Goal: Submit feedback/report problem: Provide input to the site owners about the experience or issues

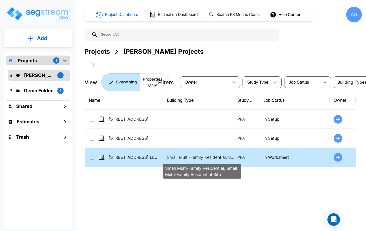
click at [185, 156] on p "Small Multi-Family Residential, Small Multi-Family Residential Site" at bounding box center [202, 157] width 70 height 6
checkbox input "true"
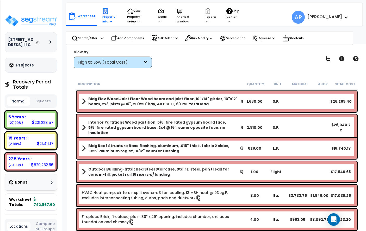
click at [111, 21] on p "Property Info" at bounding box center [110, 16] width 15 height 16
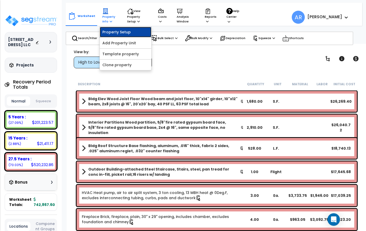
click at [126, 33] on link "Property Setup" at bounding box center [126, 32] width 52 height 10
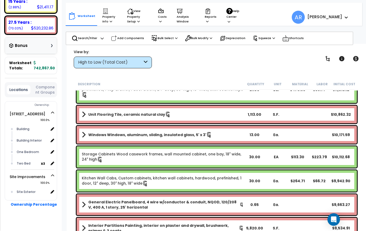
scroll to position [136, 0]
click at [43, 87] on button "Component Groups" at bounding box center [45, 90] width 24 height 11
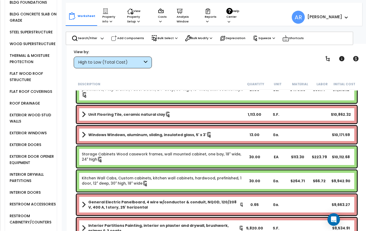
scroll to position [253, 0]
click at [34, 112] on div "EXTERIOR WOOD STUD WALLS" at bounding box center [32, 118] width 49 height 13
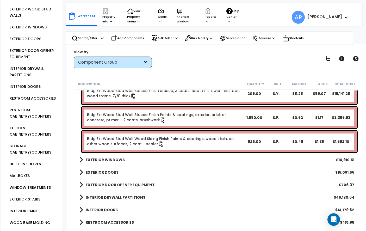
scroll to position [191, 0]
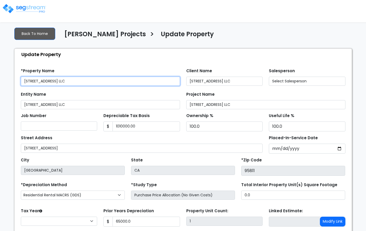
type input "1,010,000.00"
type input "65,000.0"
select select "2024"
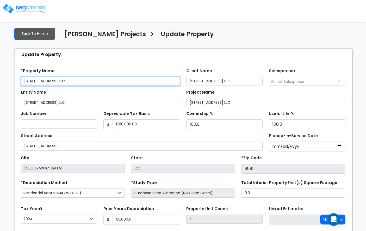
scroll to position [36, 0]
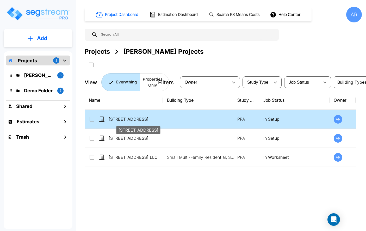
click at [126, 116] on p "[STREET_ADDRESS]" at bounding box center [135, 119] width 52 height 6
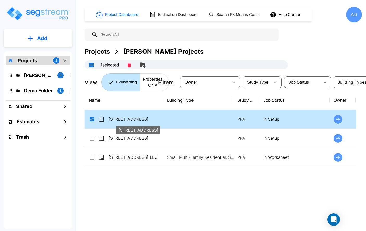
click at [126, 116] on p "2107 27th Street" at bounding box center [135, 119] width 52 height 6
checkbox input "false"
click at [126, 116] on p "[STREET_ADDRESS]" at bounding box center [135, 119] width 52 height 6
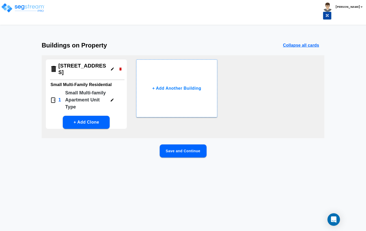
click at [177, 145] on button "Save and Continue" at bounding box center [183, 151] width 47 height 13
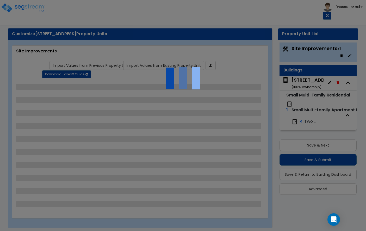
select select "1"
select select "2"
select select "1"
select select "2"
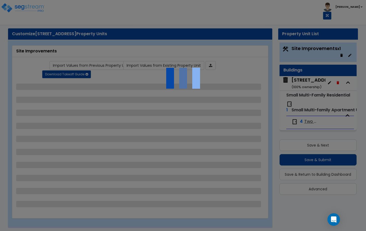
select select "6"
select select "9"
select select "2"
select select "1"
select select "4"
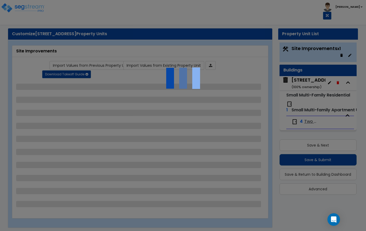
select select "2"
select select "1"
select select "2"
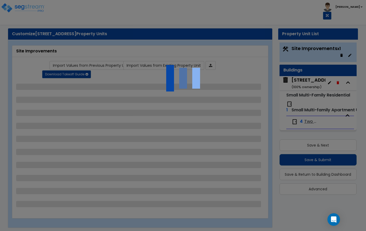
select select "1"
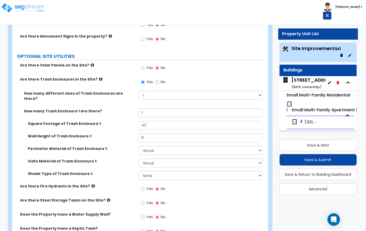
scroll to position [1332, 0]
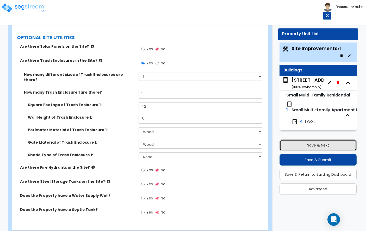
click at [326, 143] on button "Save & Next" at bounding box center [318, 145] width 77 height 11
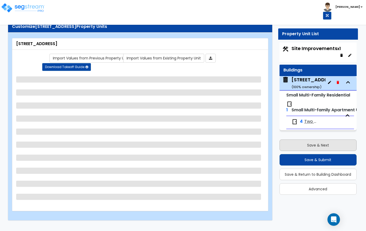
scroll to position [7, 0]
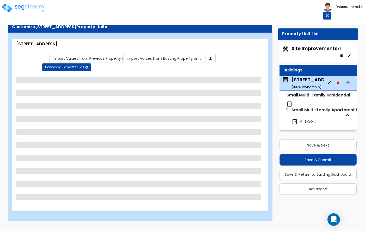
select select "2"
select select "7"
select select "1"
select select "2"
select select "1"
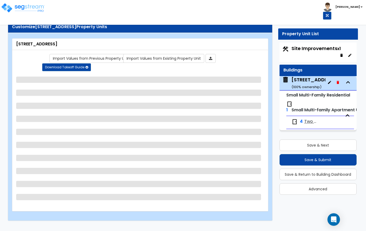
select select "1"
select select "7"
select select "2"
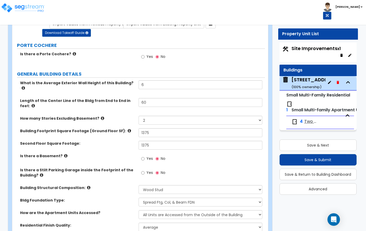
scroll to position [42, 0]
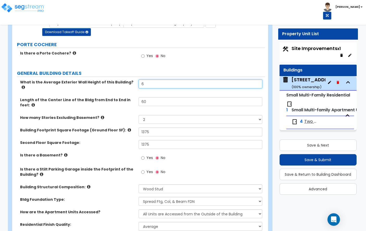
click at [149, 85] on input "6" at bounding box center [201, 84] width 124 height 9
type input "18"
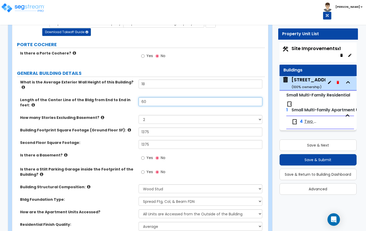
click at [156, 97] on input "60" at bounding box center [201, 101] width 124 height 9
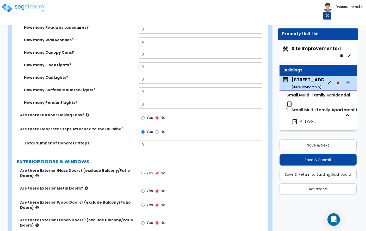
scroll to position [489, 0]
click at [166, 140] on input "0" at bounding box center [201, 144] width 124 height 9
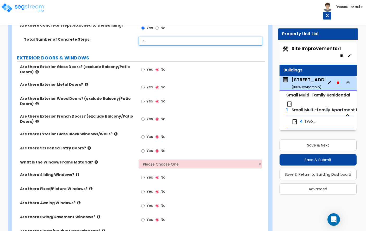
scroll to position [597, 0]
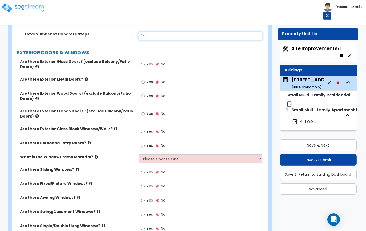
type input "14"
click at [35, 97] on icon at bounding box center [36, 99] width 3 height 4
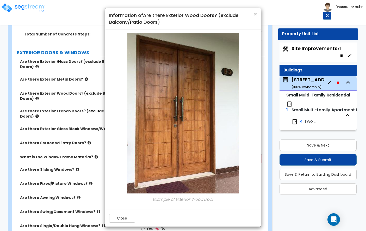
scroll to position [3, 0]
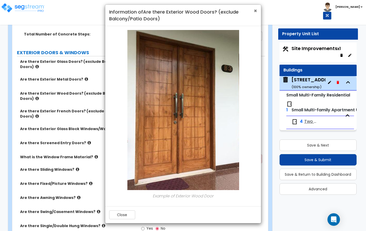
click at [255, 9] on span "×" at bounding box center [255, 11] width 3 height 8
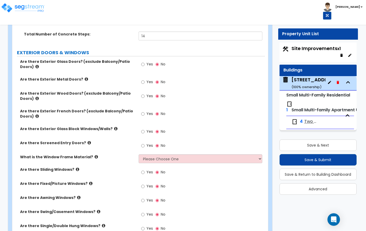
click at [35, 114] on icon at bounding box center [36, 116] width 3 height 4
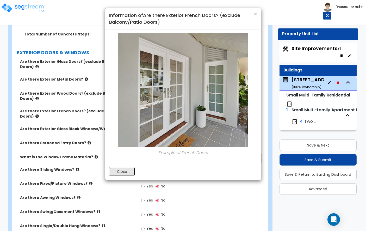
click at [125, 174] on button "Close" at bounding box center [122, 171] width 26 height 9
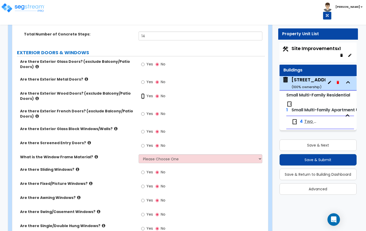
click at [144, 93] on input "Yes" at bounding box center [142, 96] width 3 height 6
radio input "true"
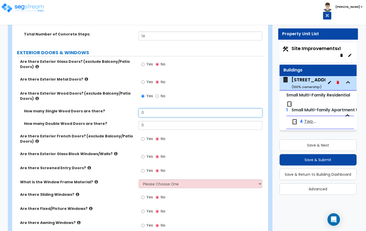
click at [148, 109] on input "0" at bounding box center [201, 113] width 124 height 9
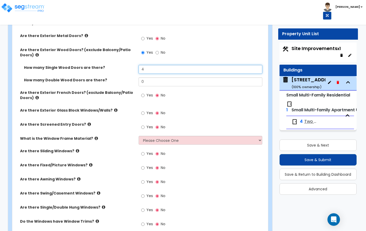
scroll to position [641, 0]
type input "4"
click at [112, 102] on div "Are there Exterior French Doors? (exclude Balcony/Patio Doors) Yes No" at bounding box center [138, 99] width 253 height 18
click at [112, 107] on label "Are there Exterior Glass Block Windows/Walls?" at bounding box center [77, 109] width 115 height 5
click at [114, 108] on icon at bounding box center [115, 110] width 3 height 4
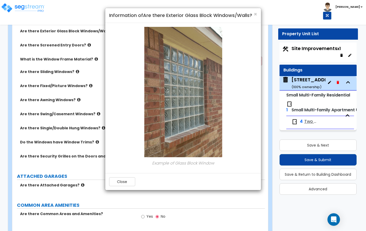
scroll to position [721, 0]
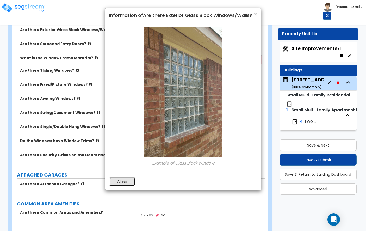
click at [130, 178] on button "Close" at bounding box center [122, 181] width 26 height 9
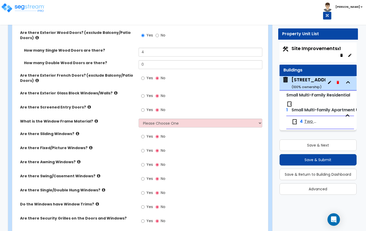
scroll to position [657, 0]
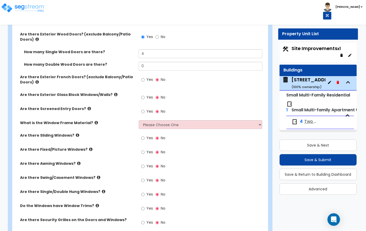
click at [95, 121] on icon at bounding box center [96, 123] width 3 height 4
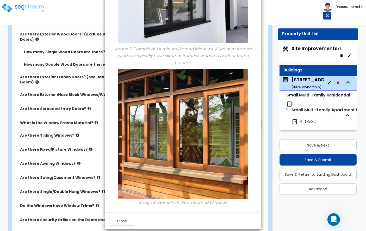
scroll to position [206, 0]
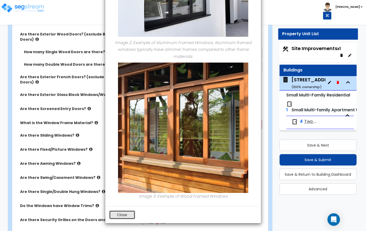
click at [118, 215] on button "Close" at bounding box center [122, 214] width 26 height 9
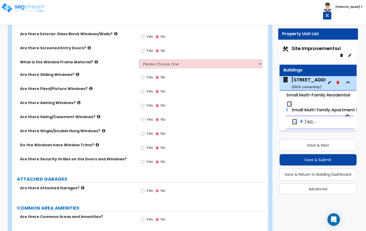
scroll to position [714, 0]
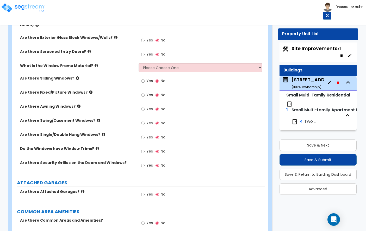
click at [89, 90] on icon at bounding box center [90, 92] width 3 height 4
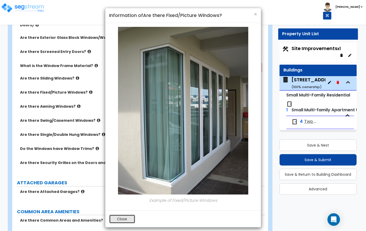
click at [123, 220] on button "Close" at bounding box center [122, 219] width 26 height 9
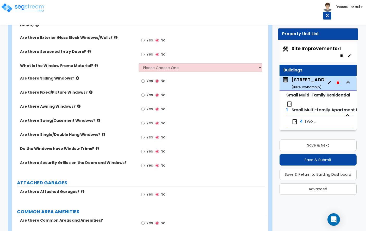
click at [97, 118] on icon at bounding box center [98, 120] width 3 height 4
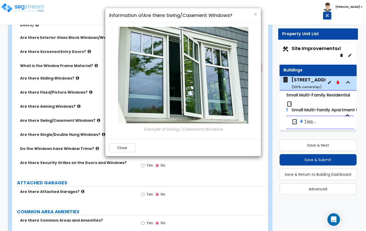
click at [121, 142] on div "Close" at bounding box center [183, 147] width 156 height 17
click at [122, 144] on button "Close" at bounding box center [122, 147] width 26 height 9
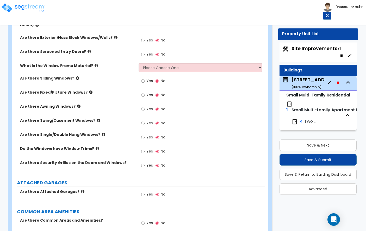
click at [97, 132] on label "Are there Single/Double Hung Windows?" at bounding box center [77, 134] width 115 height 5
click at [102, 133] on icon at bounding box center [103, 135] width 3 height 4
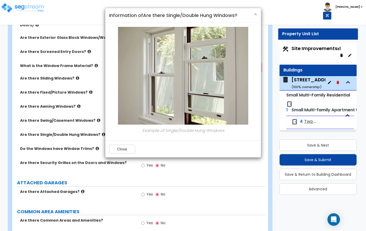
click at [115, 143] on div "Close" at bounding box center [183, 149] width 156 height 17
click at [113, 151] on button "Close" at bounding box center [122, 149] width 26 height 9
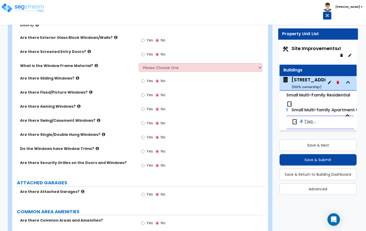
click at [96, 146] on label "Do the Windows have Window Trims?" at bounding box center [77, 148] width 115 height 5
click at [96, 147] on icon at bounding box center [97, 149] width 3 height 4
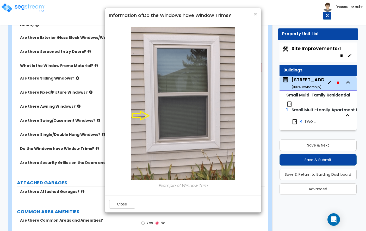
click at [125, 209] on div "Close" at bounding box center [183, 204] width 156 height 17
click at [125, 206] on button "Close" at bounding box center [122, 204] width 26 height 9
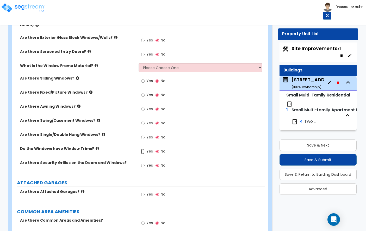
click at [142, 149] on input "Yes" at bounding box center [142, 152] width 3 height 6
radio input "true"
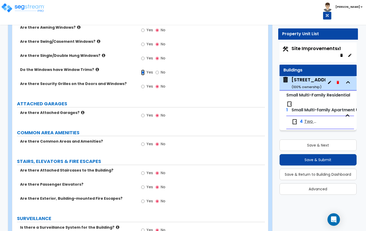
scroll to position [805, 0]
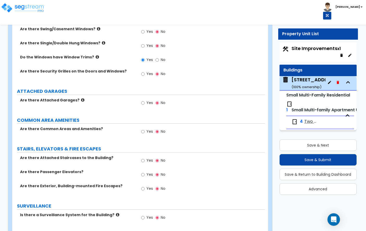
click at [81, 98] on icon at bounding box center [82, 100] width 3 height 4
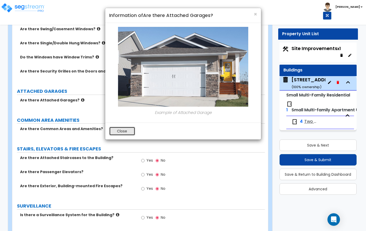
click at [122, 131] on button "Close" at bounding box center [122, 131] width 26 height 9
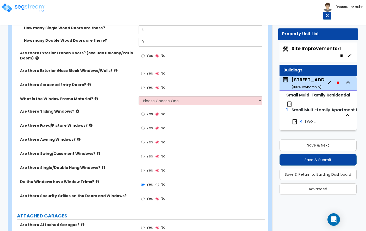
scroll to position [680, 0]
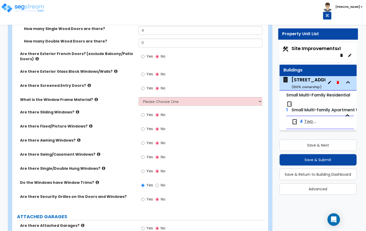
click at [95, 98] on icon at bounding box center [96, 100] width 3 height 4
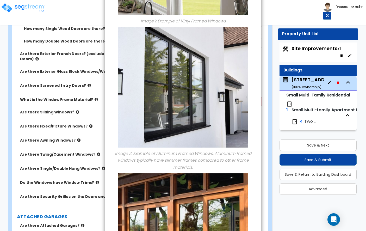
scroll to position [206, 0]
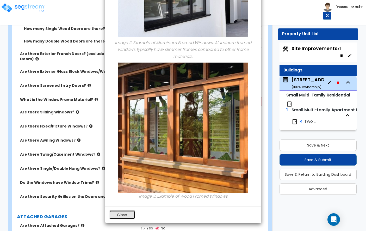
click at [128, 217] on button "Close" at bounding box center [122, 214] width 26 height 9
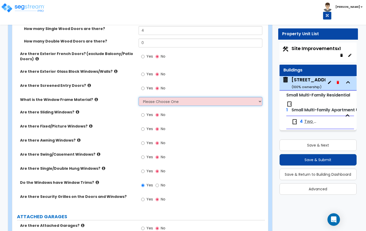
click at [161, 100] on select "Please Choose One Vinyl Aluminum Wood" at bounding box center [201, 101] width 124 height 9
select select "2"
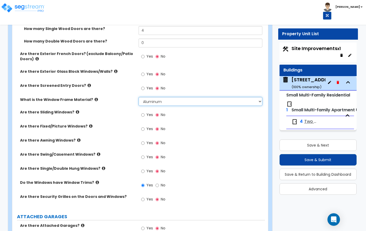
scroll to position [688, 0]
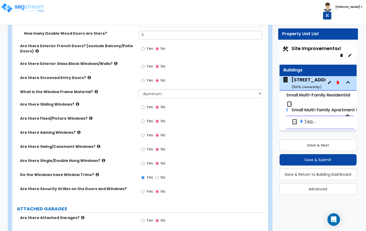
click at [76, 102] on icon at bounding box center [77, 104] width 3 height 4
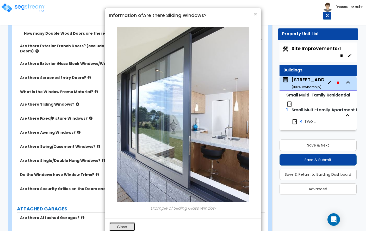
click at [120, 226] on button "Close" at bounding box center [122, 226] width 26 height 9
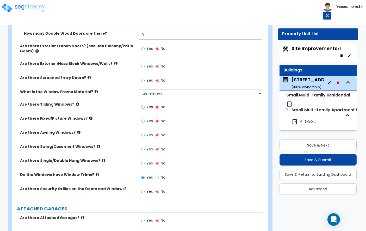
click at [147, 104] on span "Yes" at bounding box center [150, 106] width 7 height 5
click at [145, 104] on input "Yes" at bounding box center [142, 107] width 3 height 6
radio input "true"
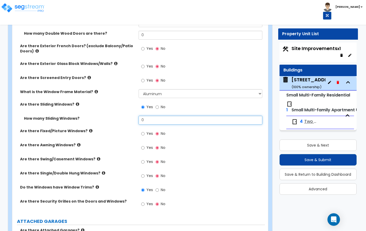
click at [149, 116] on input "0" at bounding box center [201, 120] width 124 height 9
type input "16"
click at [89, 129] on icon at bounding box center [90, 131] width 3 height 4
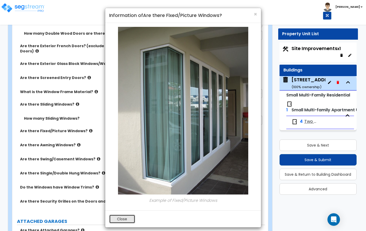
click at [121, 218] on button "Close" at bounding box center [122, 219] width 26 height 9
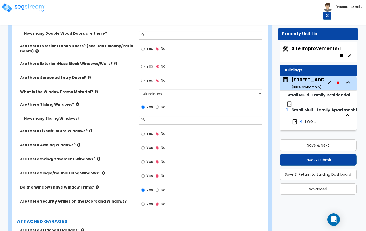
click at [77, 143] on icon at bounding box center [78, 145] width 3 height 4
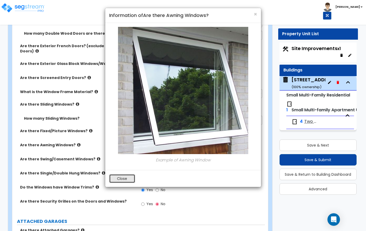
click at [116, 176] on button "Close" at bounding box center [122, 178] width 26 height 9
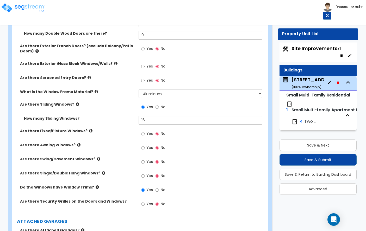
click at [97, 157] on icon at bounding box center [98, 159] width 3 height 4
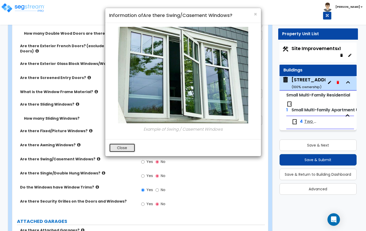
click at [122, 149] on button "Close" at bounding box center [122, 147] width 26 height 9
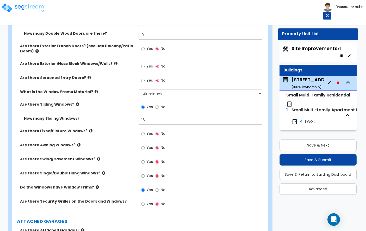
click at [102, 171] on icon at bounding box center [103, 173] width 3 height 4
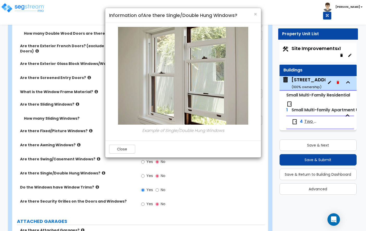
click at [120, 157] on div "Close" at bounding box center [183, 149] width 156 height 17
click at [121, 151] on button "Close" at bounding box center [122, 149] width 26 height 9
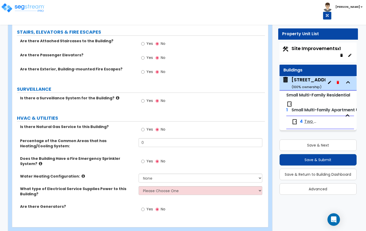
scroll to position [935, 0]
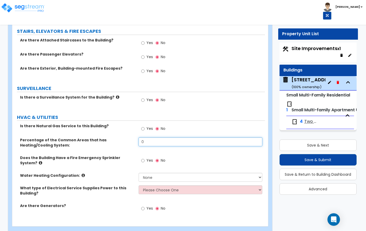
click at [165, 140] on input "0" at bounding box center [201, 141] width 124 height 9
click at [121, 142] on label "Percentage of the Common Areas that has Heating/Cooling System:" at bounding box center [77, 142] width 115 height 10
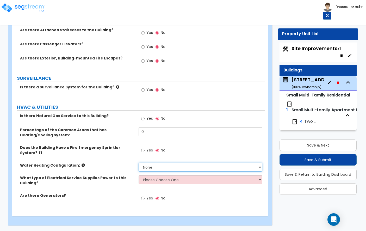
click at [170, 163] on select "None Water Heater for Multiple Units Water Heater for Individual Units" at bounding box center [201, 167] width 124 height 9
select select "2"
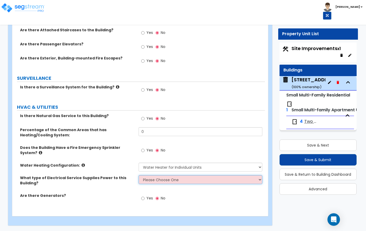
click at [158, 179] on select "Please Choose One Overhead Underground" at bounding box center [201, 179] width 124 height 9
click at [157, 175] on select "Please Choose One Overhead Underground" at bounding box center [201, 179] width 124 height 9
select select "2"
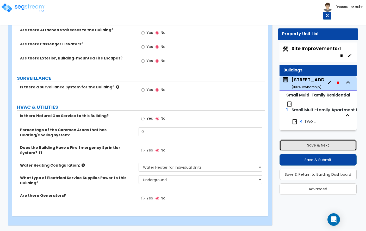
click at [294, 147] on button "Save & Next" at bounding box center [318, 145] width 77 height 11
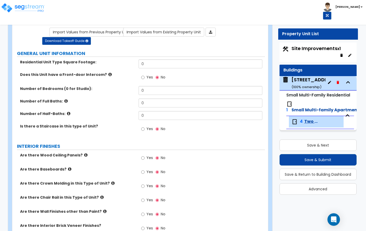
scroll to position [33, 0]
click at [157, 67] on input "0" at bounding box center [201, 64] width 124 height 9
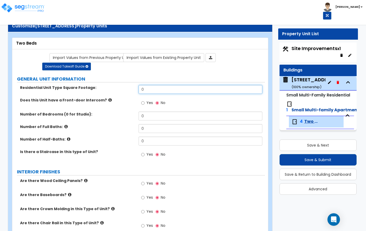
scroll to position [7, 0]
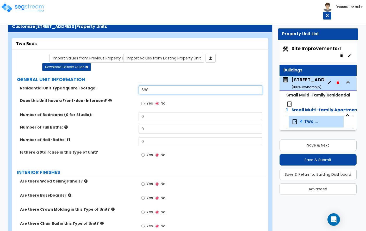
type input "688"
click at [167, 122] on div "Number of Bedrooms (0 for Studio): 0" at bounding box center [138, 118] width 253 height 13
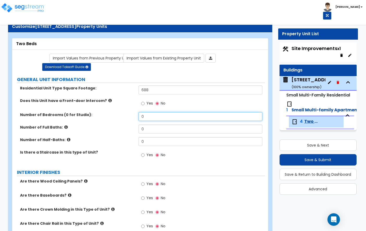
click at [159, 114] on input "0" at bounding box center [201, 116] width 124 height 9
type input "2"
click at [160, 130] on input "0" at bounding box center [201, 129] width 124 height 9
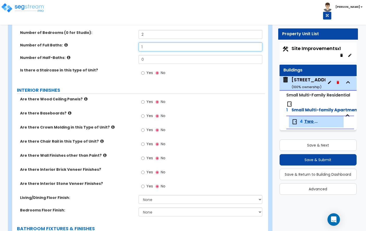
scroll to position [90, 0]
type input "1"
click at [84, 98] on icon at bounding box center [85, 99] width 3 height 4
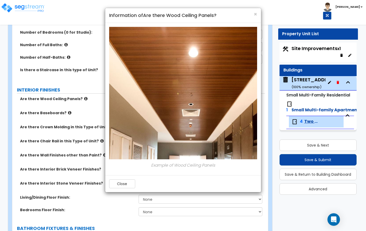
click at [122, 177] on div "Close" at bounding box center [183, 183] width 156 height 17
click at [123, 185] on button "Close" at bounding box center [122, 183] width 26 height 9
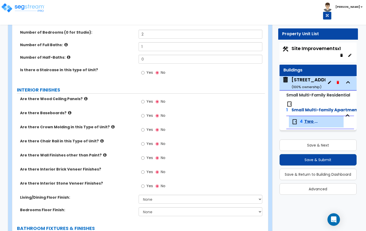
click at [66, 115] on div "Are there Baseboards? Yes No" at bounding box center [138, 117] width 253 height 14
click at [68, 111] on icon at bounding box center [69, 113] width 3 height 4
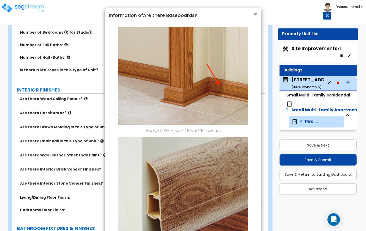
click at [256, 17] on span "×" at bounding box center [255, 14] width 3 height 8
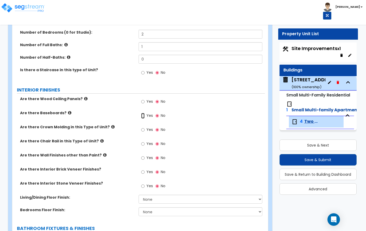
click at [143, 115] on input "Yes" at bounding box center [142, 116] width 3 height 6
radio input "true"
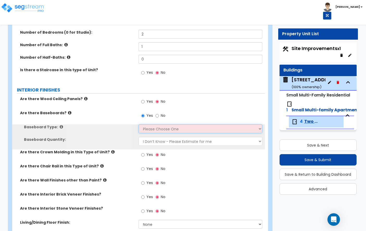
click at [163, 128] on select "Please Choose One Wood Vinyl Carpet Tile" at bounding box center [201, 128] width 124 height 9
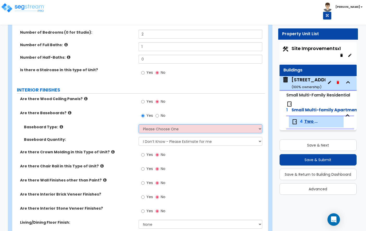
select select "1"
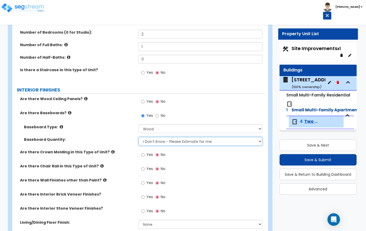
click at [164, 141] on select "I Don’t Know - Please Estimate for me I want to Enter the Linear Footage" at bounding box center [201, 141] width 124 height 9
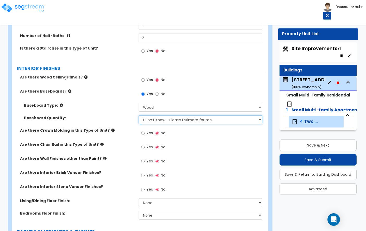
scroll to position [117, 0]
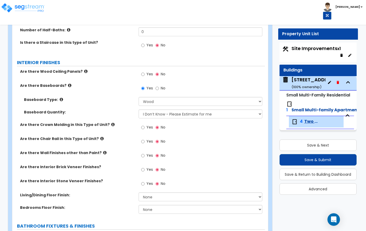
click at [111, 125] on icon at bounding box center [112, 125] width 3 height 4
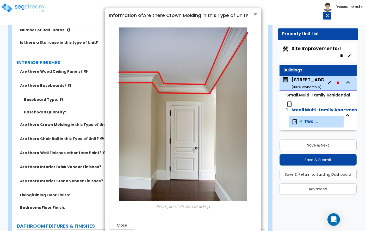
click at [257, 12] on span "×" at bounding box center [255, 14] width 3 height 8
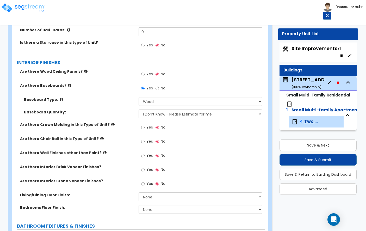
scroll to position [137, 0]
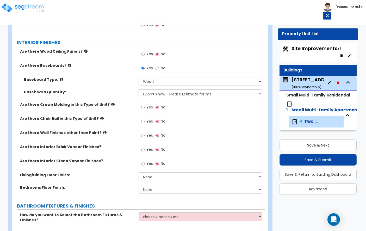
click at [100, 118] on icon at bounding box center [101, 119] width 3 height 4
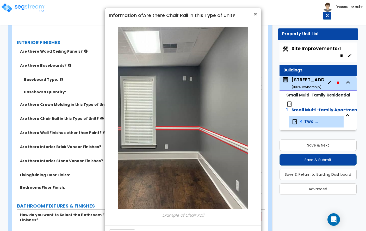
click at [254, 13] on span "×" at bounding box center [255, 14] width 3 height 8
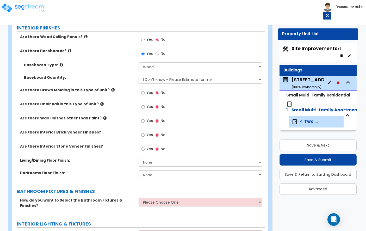
scroll to position [153, 0]
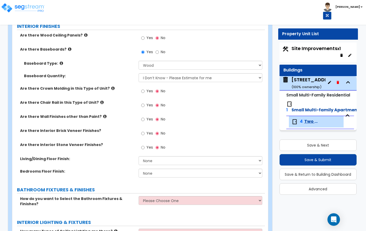
click at [103, 117] on icon at bounding box center [104, 117] width 3 height 4
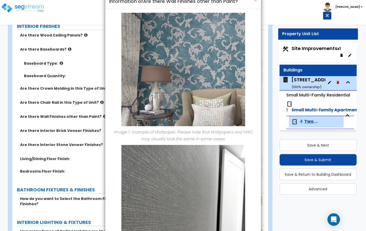
scroll to position [5, 0]
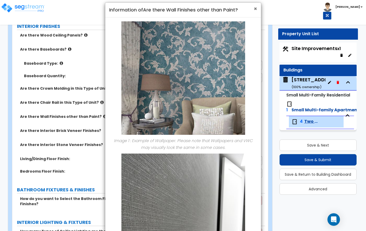
click at [254, 7] on span "×" at bounding box center [255, 9] width 3 height 8
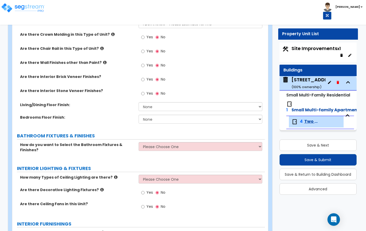
scroll to position [207, 0]
click at [168, 105] on select "None Tile Flooring Hardwood Flooring Resilient Laminate Flooring VCT Flooring S…" at bounding box center [201, 107] width 124 height 9
select select "3"
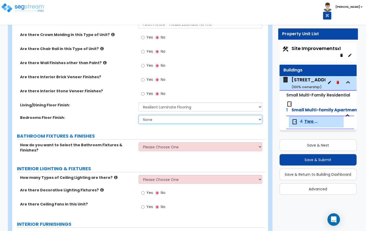
click at [181, 119] on select "None Tile Flooring Hardwood Flooring Resilient Laminate Flooring VCT Flooring S…" at bounding box center [201, 119] width 124 height 9
select select "3"
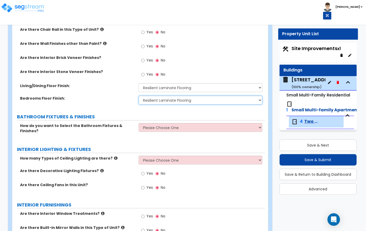
scroll to position [230, 0]
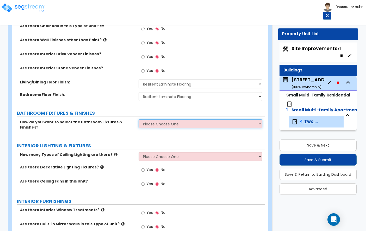
click at [170, 124] on select "Please Choose One Select the type of Fixtures and Finishes only for one Bath an…" at bounding box center [201, 123] width 124 height 9
select select "1"
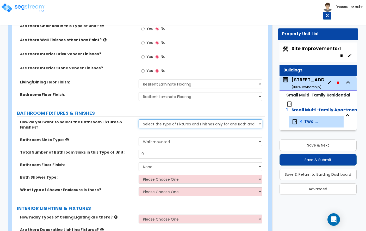
scroll to position [256, 0]
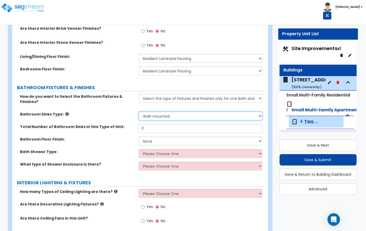
click at [171, 112] on select "Please Choose One Wall-mounted Pedestal-mounted Vanity-mounted" at bounding box center [201, 116] width 124 height 9
click at [65, 112] on icon at bounding box center [66, 114] width 3 height 4
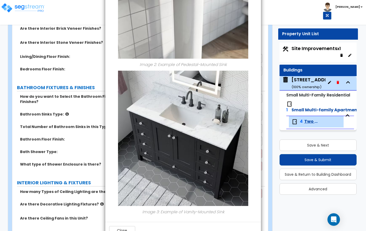
scroll to position [273, 0]
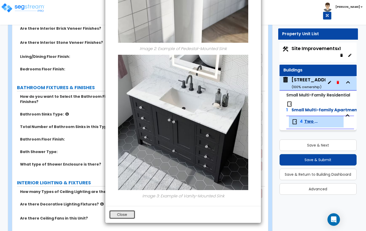
click at [128, 217] on button "Close" at bounding box center [122, 214] width 26 height 9
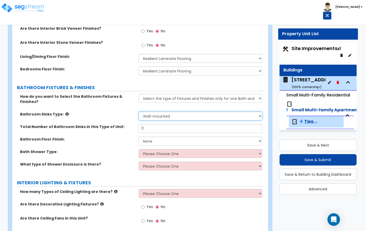
click at [175, 112] on select "Please Choose One Wall-mounted Pedestal-mounted Vanity-mounted" at bounding box center [201, 116] width 124 height 9
select select "3"
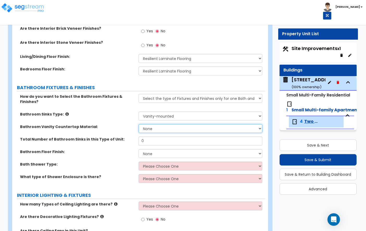
click at [153, 125] on select "None Plastic Laminate Solid Surface Stone Quartz Marble Tile Wood" at bounding box center [201, 128] width 124 height 9
select select "3"
click at [155, 137] on input "0" at bounding box center [201, 141] width 124 height 9
type input "1"
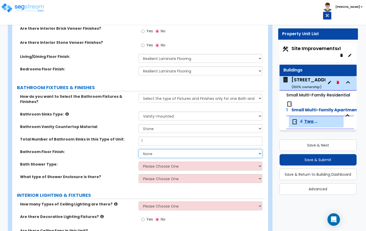
click at [146, 149] on select "None Tile Flooring Hardwood Flooring Resilient Laminate Flooring VCT Flooring S…" at bounding box center [201, 153] width 124 height 9
select select "1"
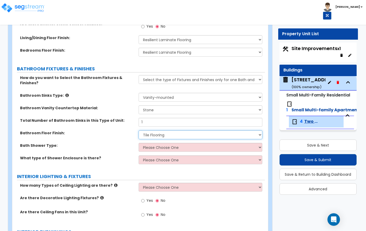
scroll to position [275, 0]
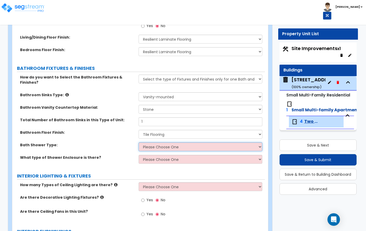
click at [154, 143] on select "Please Choose One Standalone Shower Bathtub - Shower Combination" at bounding box center [201, 146] width 124 height 9
select select "2"
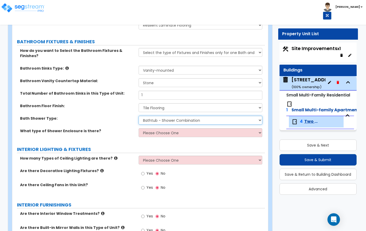
scroll to position [305, 0]
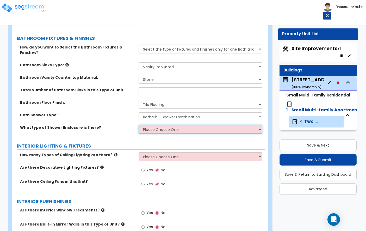
click at [161, 127] on select "Please Choose One Curtain & Rod Glass Sliding Doors Glass Hinged Doors" at bounding box center [201, 129] width 124 height 9
select select "1"
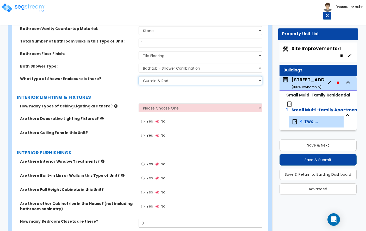
scroll to position [355, 0]
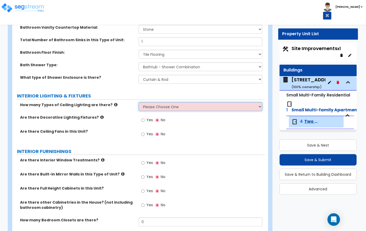
click at [154, 104] on select "Please Choose One 1 2 3" at bounding box center [201, 106] width 124 height 9
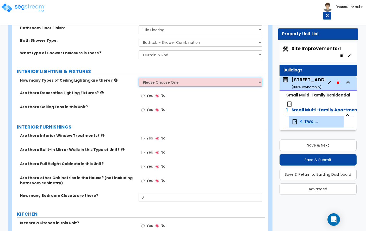
scroll to position [376, 0]
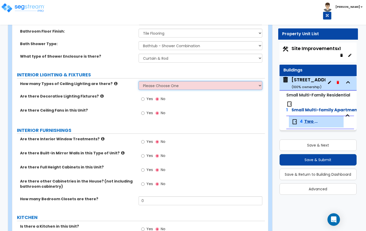
click at [151, 81] on select "Please Choose One 1 2 3" at bounding box center [201, 85] width 124 height 9
click at [156, 81] on select "Please Choose One 1 2 3" at bounding box center [201, 85] width 124 height 9
select select "1"
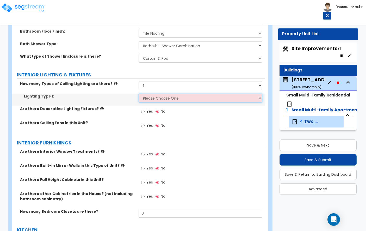
click at [151, 95] on select "Please Choose One LED Surface-Mounted LED Recessed Fluorescent Surface-Mounted …" at bounding box center [201, 98] width 124 height 9
select select "1"
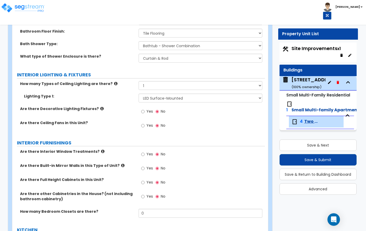
click at [100, 107] on icon at bounding box center [101, 109] width 3 height 4
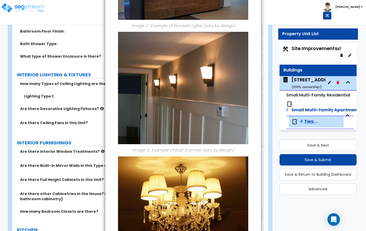
scroll to position [297, 0]
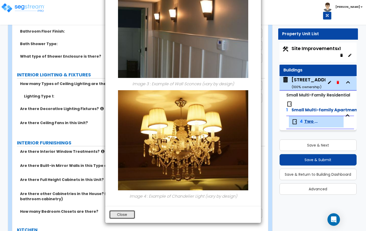
click at [127, 215] on button "Close" at bounding box center [122, 214] width 26 height 9
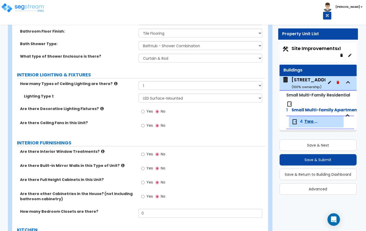
click at [148, 123] on span "Yes" at bounding box center [150, 125] width 7 height 5
click at [145, 123] on input "Yes" at bounding box center [142, 126] width 3 height 6
radio input "true"
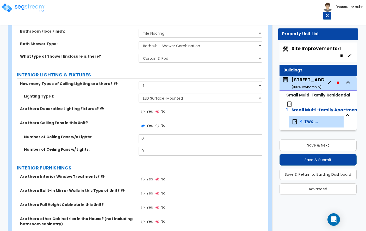
click at [100, 107] on icon at bounding box center [101, 109] width 3 height 4
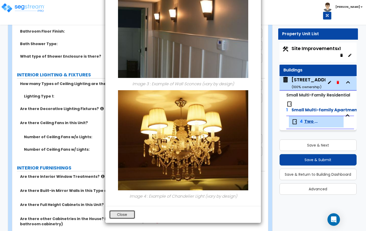
click at [120, 216] on button "Close" at bounding box center [122, 214] width 26 height 9
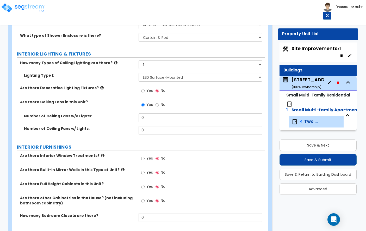
scroll to position [402, 0]
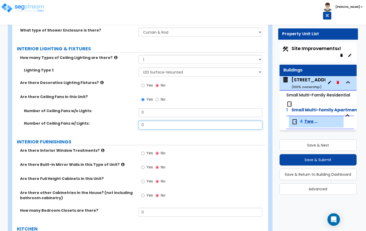
click at [164, 121] on input "0" at bounding box center [201, 125] width 124 height 9
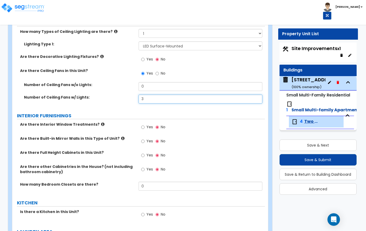
scroll to position [429, 0]
type input "3"
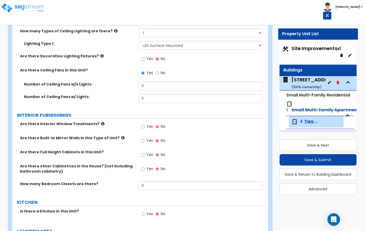
click at [101, 122] on icon at bounding box center [102, 124] width 3 height 4
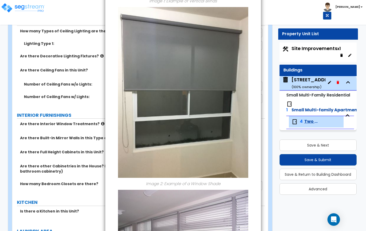
scroll to position [0, 0]
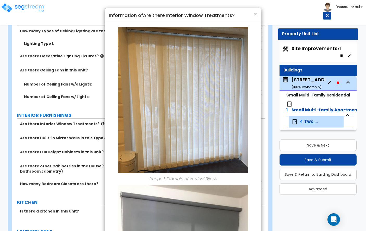
click at [253, 16] on h4 "Information of Are there Interior Window Treatments?" at bounding box center [183, 15] width 148 height 7
click at [255, 14] on span "×" at bounding box center [255, 14] width 3 height 8
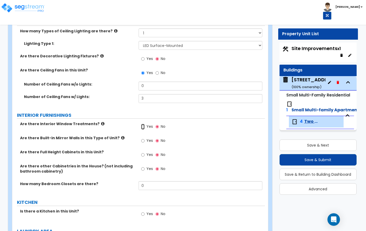
click at [142, 124] on input "Yes" at bounding box center [142, 127] width 3 height 6
radio input "true"
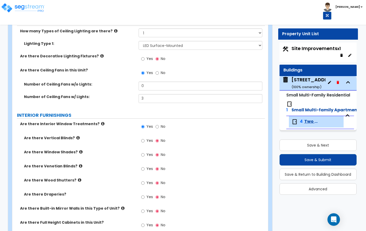
click at [75, 164] on label "Are there Venetian Blinds?" at bounding box center [79, 166] width 111 height 5
click at [79, 164] on icon at bounding box center [80, 166] width 3 height 4
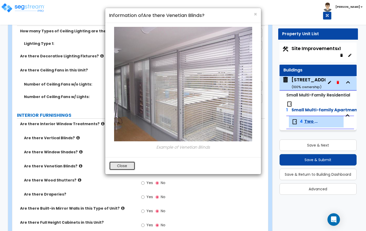
click at [126, 169] on button "Close" at bounding box center [122, 165] width 26 height 9
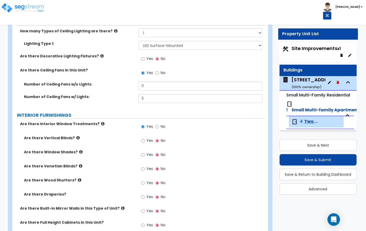
click at [145, 165] on label "Yes" at bounding box center [147, 169] width 12 height 9
click at [145, 166] on input "Yes" at bounding box center [142, 169] width 3 height 6
radio input "true"
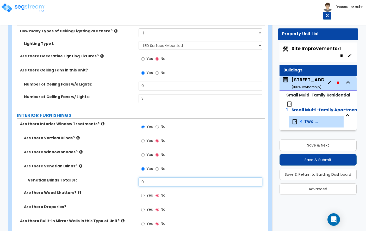
click at [152, 179] on input "0" at bounding box center [201, 182] width 124 height 9
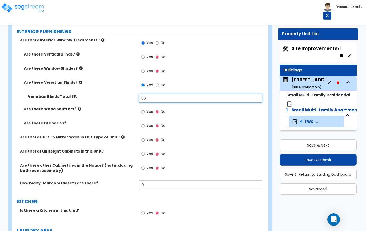
scroll to position [520, 0]
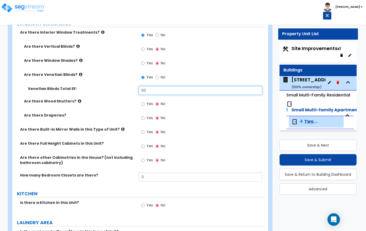
type input "50"
click at [121, 127] on icon at bounding box center [122, 129] width 3 height 4
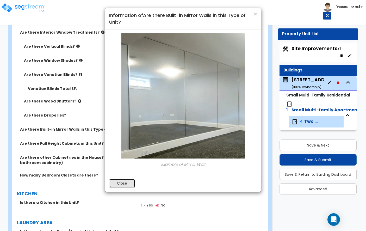
click at [119, 186] on button "Close" at bounding box center [122, 183] width 26 height 9
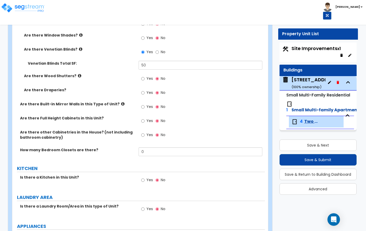
scroll to position [545, 0]
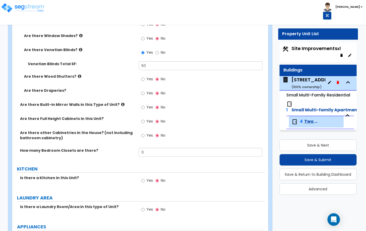
click at [147, 133] on span "Yes" at bounding box center [150, 135] width 7 height 5
click at [145, 133] on input "Yes" at bounding box center [142, 136] width 3 height 6
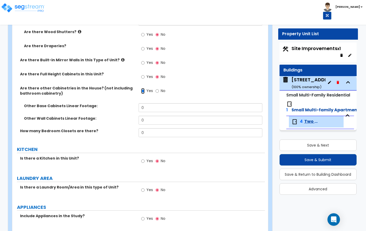
scroll to position [587, 0]
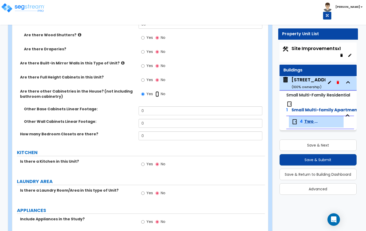
click at [158, 91] on input "No" at bounding box center [157, 94] width 3 height 6
radio input "false"
radio input "true"
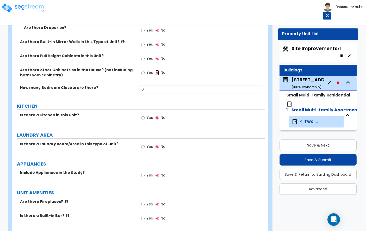
scroll to position [607, 0]
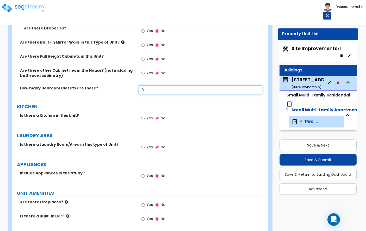
click at [151, 87] on input "0" at bounding box center [201, 90] width 124 height 9
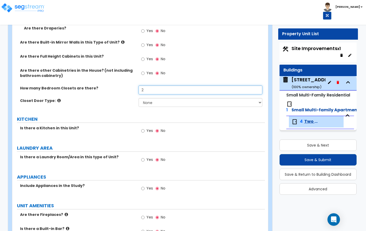
type input "2"
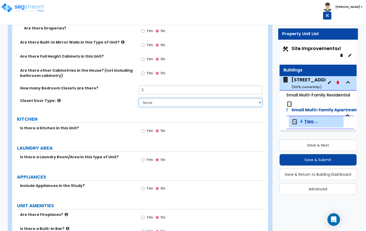
click at [159, 99] on select "None Bi-fold Louvered Doors Bi-fold Panel Doors Sliding Doors Hinged Wood Door" at bounding box center [201, 102] width 124 height 9
select select "2"
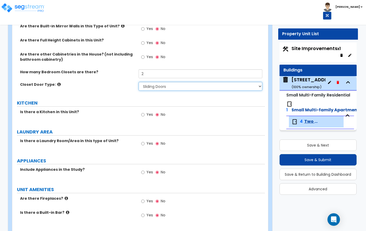
scroll to position [627, 0]
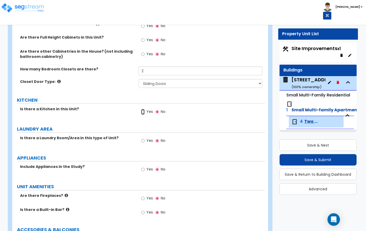
click at [142, 109] on input "Yes" at bounding box center [142, 112] width 3 height 6
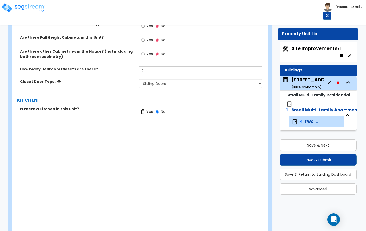
radio input "true"
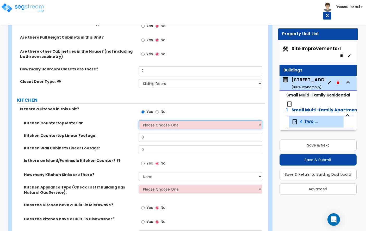
click at [154, 121] on select "Please Choose One Plastic Laminate Solid Surface Stone Quartz Marble Tile Wood …" at bounding box center [201, 125] width 124 height 9
select select "6"
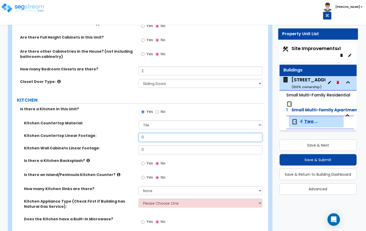
click at [157, 133] on input "0" at bounding box center [201, 137] width 124 height 9
type input "10"
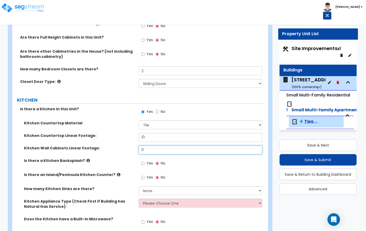
click at [155, 146] on input "0" at bounding box center [201, 150] width 124 height 9
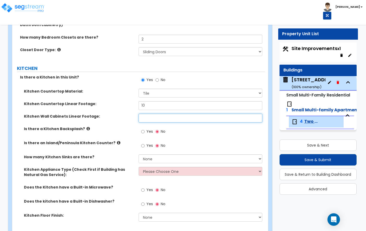
scroll to position [659, 0]
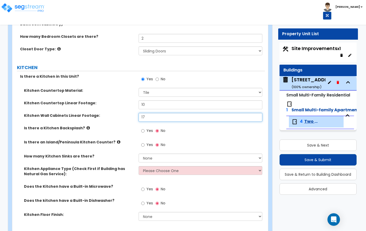
type input "17"
click at [146, 127] on label "Yes" at bounding box center [147, 131] width 12 height 9
click at [145, 128] on input "Yes" at bounding box center [142, 131] width 3 height 6
radio input "true"
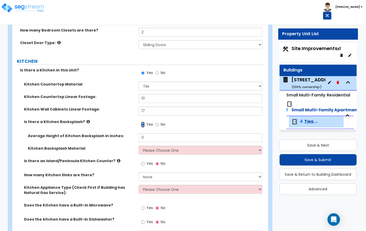
scroll to position [670, 0]
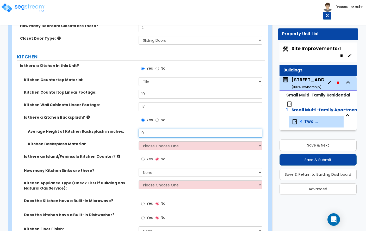
click at [155, 132] on input "0" at bounding box center [201, 133] width 124 height 9
type input "16"
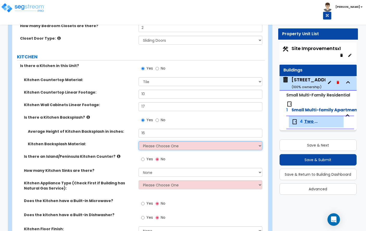
click at [147, 141] on select "Please Choose One Plastic Laminate Solid Surface Stone Quartz Tile Stainless St…" at bounding box center [201, 145] width 124 height 9
select select "6"
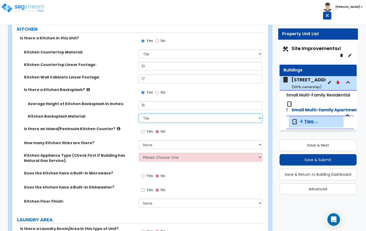
scroll to position [733, 0]
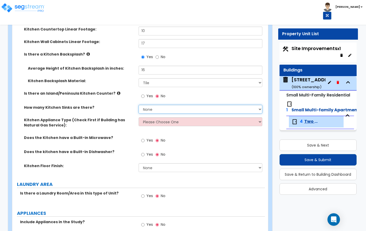
click at [158, 105] on select "None 1 2 3" at bounding box center [201, 109] width 124 height 9
select select "1"
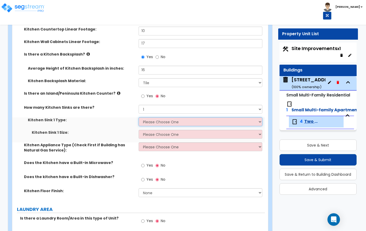
click at [163, 117] on select "Please Choose One Stainless Steel Porcelain Enamel Cast Iron Granite Composite" at bounding box center [201, 121] width 124 height 9
select select "1"
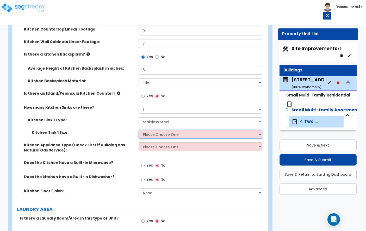
click at [160, 130] on select "Please Choose One Single Sink Double Sink" at bounding box center [201, 134] width 124 height 9
select select "1"
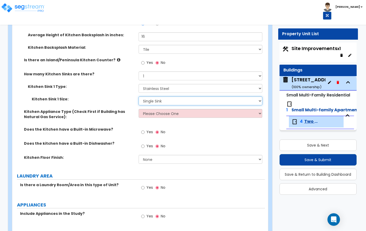
scroll to position [767, 0]
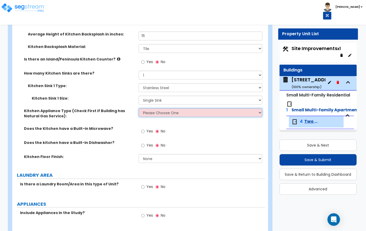
click at [157, 108] on select "Please Choose One Gas Electric" at bounding box center [201, 112] width 124 height 9
select select "2"
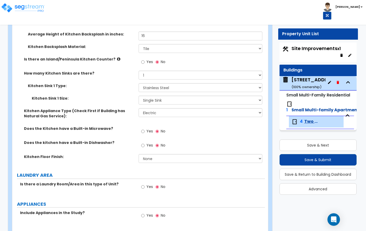
click at [146, 142] on label "Yes" at bounding box center [147, 146] width 12 height 9
click at [145, 143] on input "Yes" at bounding box center [142, 146] width 3 height 6
radio input "true"
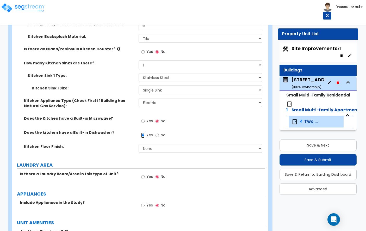
scroll to position [778, 0]
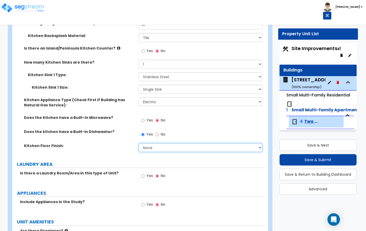
click at [159, 143] on select "None Tile Flooring Hardwood Flooring Resilient Laminate Flooring VCT Flooring S…" at bounding box center [201, 147] width 124 height 9
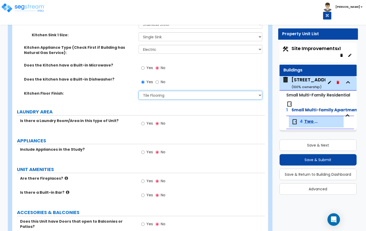
scroll to position [829, 0]
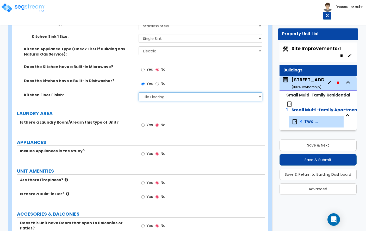
click at [184, 92] on select "None Tile Flooring Hardwood Flooring Resilient Laminate Flooring VCT Flooring S…" at bounding box center [201, 96] width 124 height 9
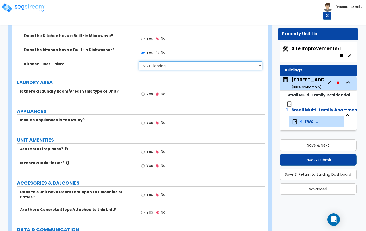
scroll to position [860, 0]
click at [161, 62] on select "None Tile Flooring Hardwood Flooring Resilient Laminate Flooring VCT Flooring S…" at bounding box center [201, 66] width 124 height 9
select select "3"
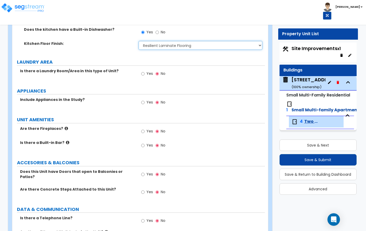
scroll to position [881, 0]
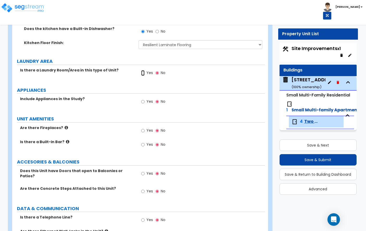
click at [143, 70] on input "Yes" at bounding box center [142, 73] width 3 height 6
radio input "true"
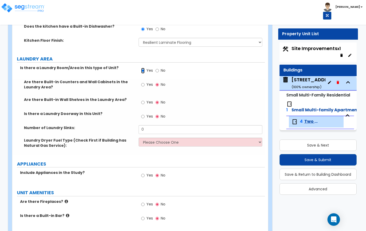
scroll to position [884, 0]
click at [146, 112] on label "Yes" at bounding box center [147, 116] width 12 height 9
click at [145, 113] on input "Yes" at bounding box center [142, 116] width 3 height 6
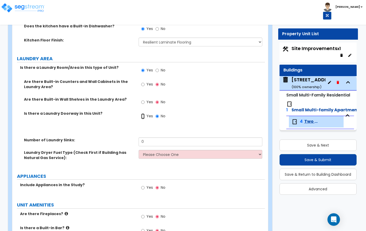
radio input "true"
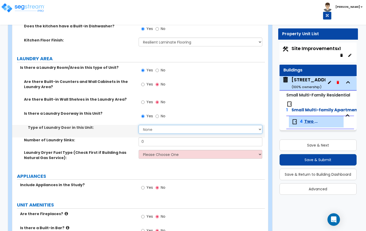
click at [154, 126] on select "None Bi-Fold Louvered Paneled Wood Passage" at bounding box center [201, 129] width 124 height 9
select select "4"
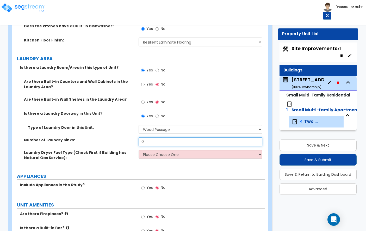
click at [158, 137] on input "0" at bounding box center [201, 141] width 124 height 9
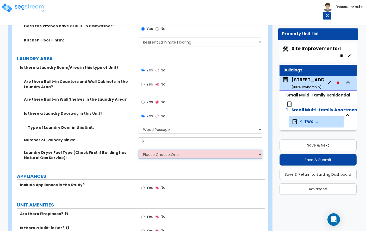
click at [167, 151] on select "Please Choose One Gas Electric" at bounding box center [201, 154] width 124 height 9
select select "2"
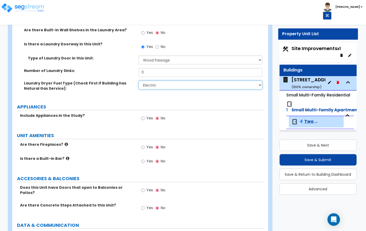
scroll to position [984, 0]
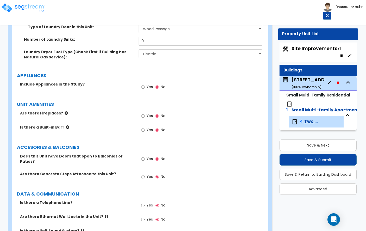
click at [141, 82] on div "Yes No" at bounding box center [153, 88] width 29 height 12
click at [145, 83] on label "Yes" at bounding box center [147, 87] width 12 height 9
click at [145, 84] on input "Yes" at bounding box center [142, 87] width 3 height 6
radio input "true"
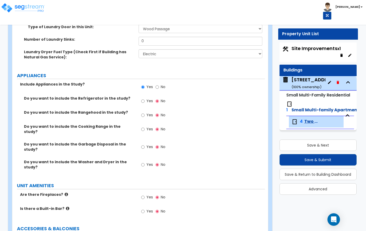
click at [148, 98] on span "Yes" at bounding box center [150, 100] width 7 height 5
click at [145, 98] on input "Yes" at bounding box center [142, 101] width 3 height 6
radio input "true"
click at [145, 111] on label "Yes" at bounding box center [147, 115] width 12 height 9
click at [145, 112] on input "Yes" at bounding box center [142, 115] width 3 height 6
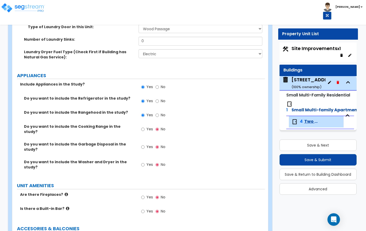
click at [160, 111] on label "No" at bounding box center [161, 115] width 10 height 9
click at [159, 112] on input "No" at bounding box center [157, 115] width 3 height 6
radio input "false"
radio input "true"
click at [144, 127] on input "Yes" at bounding box center [142, 130] width 3 height 6
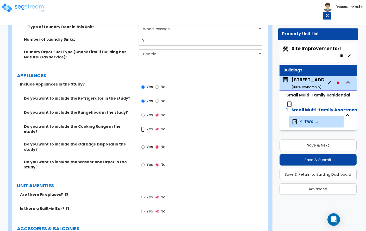
radio input "true"
click at [143, 144] on input "Yes" at bounding box center [142, 147] width 3 height 6
radio input "true"
click at [145, 161] on label "Yes" at bounding box center [147, 165] width 12 height 9
click at [145, 162] on input "Yes" at bounding box center [142, 165] width 3 height 6
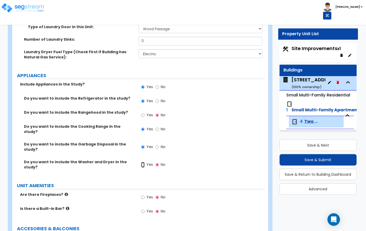
radio input "true"
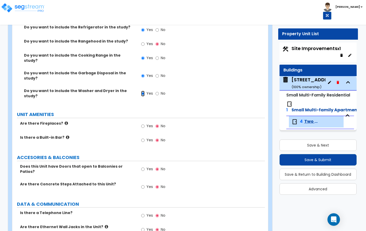
scroll to position [1056, 0]
click at [66, 135] on icon at bounding box center [67, 137] width 3 height 4
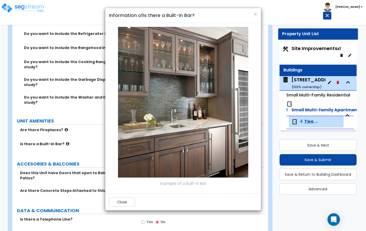
scroll to position [1032, 0]
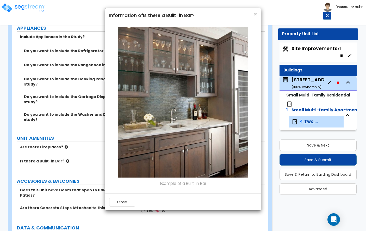
click at [125, 197] on div "Close" at bounding box center [183, 202] width 156 height 17
click at [125, 200] on button "Close" at bounding box center [122, 202] width 26 height 9
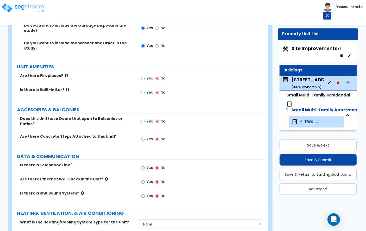
scroll to position [1114, 0]
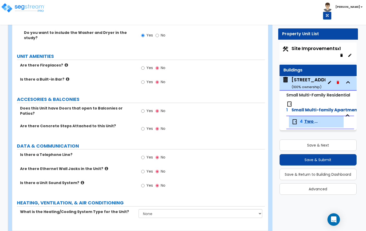
click at [145, 125] on label "Yes" at bounding box center [147, 129] width 12 height 9
click at [145, 126] on input "Yes" at bounding box center [142, 129] width 3 height 6
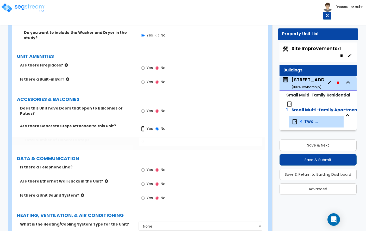
radio input "true"
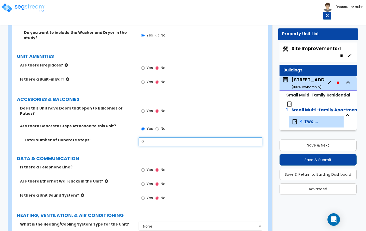
click at [150, 137] on input "0" at bounding box center [201, 141] width 124 height 9
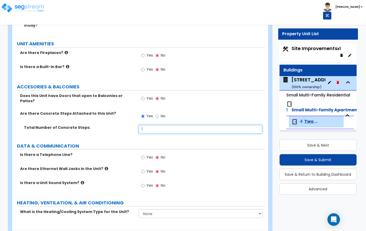
type input "1"
click at [181, 143] on label "DATA & COMMUNICATION" at bounding box center [141, 146] width 248 height 7
click at [144, 155] on input "Yes" at bounding box center [142, 158] width 3 height 6
radio input "true"
click at [105, 167] on icon at bounding box center [106, 169] width 3 height 4
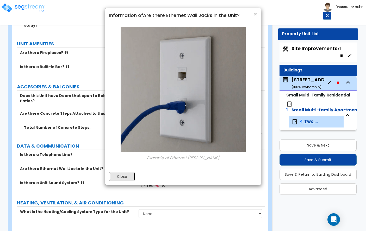
click at [125, 174] on button "Close" at bounding box center [122, 176] width 26 height 9
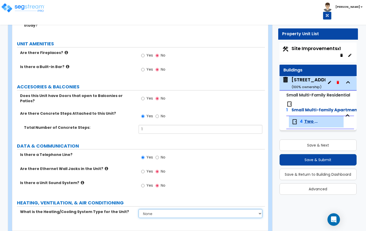
click at [145, 209] on select "None Heat Only Centralized Heating & Cooling Thru Wall Air Conditioners Mini Sp…" at bounding box center [201, 213] width 124 height 9
click at [192, 209] on select "None Heat Only Centralized Heating & Cooling Thru Wall Air Conditioners Mini Sp…" at bounding box center [201, 213] width 124 height 9
select select "4"
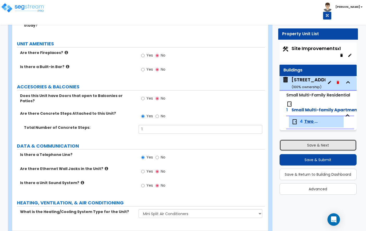
click at [317, 142] on button "Save & Next" at bounding box center [318, 145] width 77 height 11
select select "1"
select select "2"
select select "1"
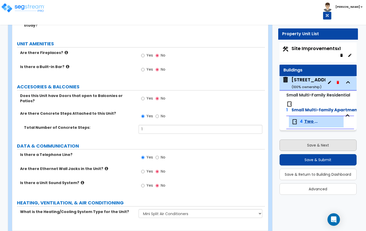
select select "2"
select select "6"
select select "9"
select select "2"
select select "1"
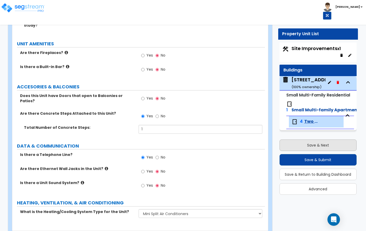
select select "4"
select select "2"
select select "1"
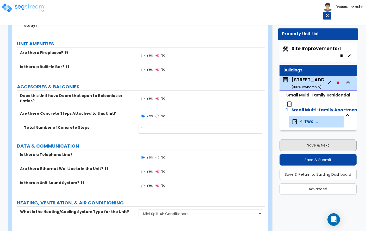
select select "2"
select select "1"
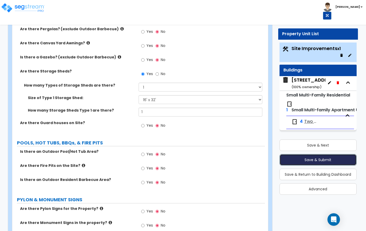
click at [303, 158] on button "Save & Submit" at bounding box center [318, 159] width 77 height 11
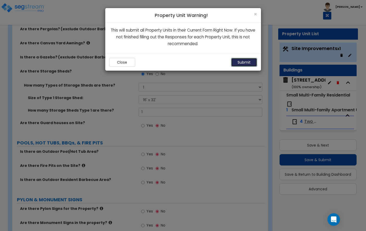
click at [246, 60] on button "Submit" at bounding box center [244, 62] width 26 height 9
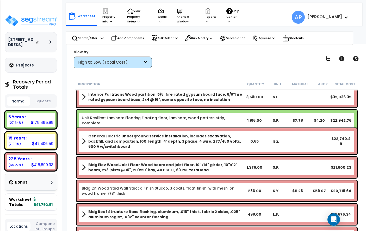
scroll to position [28, 0]
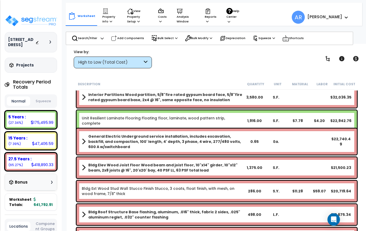
click at [45, 102] on button "Squeeze" at bounding box center [43, 101] width 23 height 9
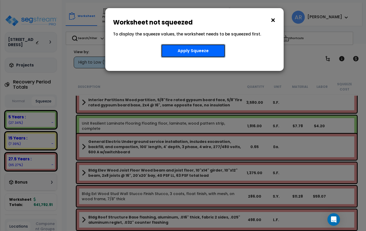
click at [195, 50] on button "Apply Squeeze" at bounding box center [193, 51] width 64 height 14
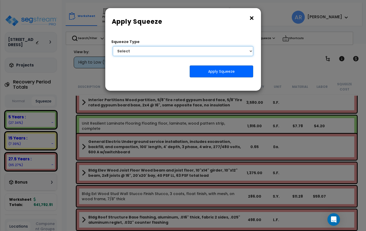
click at [184, 50] on select "Select 1. Squeeze Entire Worksheet 2. Squeeze by Takeoff Cost 3. Squeeze by Uni…" at bounding box center [183, 51] width 141 height 10
select select "squeeze_entire_takeoffsheet"
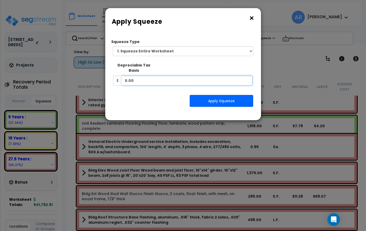
click at [157, 76] on input "0.00" at bounding box center [187, 81] width 131 height 10
click at [169, 76] on input "0.00" at bounding box center [187, 81] width 131 height 10
click at [251, 16] on button "×" at bounding box center [252, 18] width 6 height 8
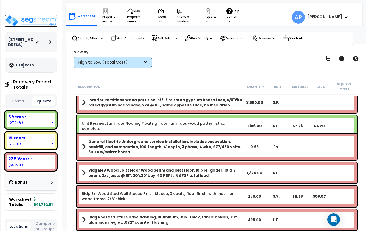
click at [46, 19] on img at bounding box center [31, 21] width 53 height 12
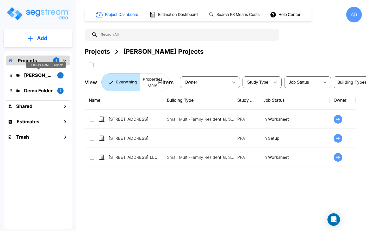
click at [45, 75] on p "[PERSON_NAME] Projects" at bounding box center [38, 75] width 29 height 7
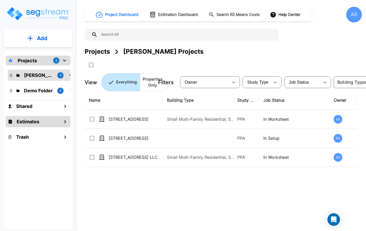
click at [40, 118] on div "Estimates" at bounding box center [38, 121] width 65 height 11
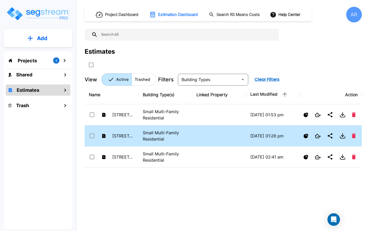
click at [126, 138] on p "[STREET_ADDRESS]" at bounding box center [123, 136] width 22 height 6
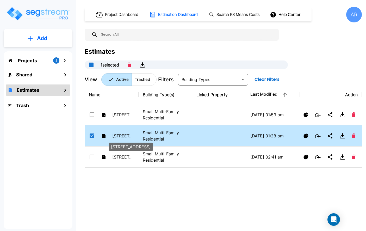
click at [126, 138] on p "[STREET_ADDRESS]" at bounding box center [123, 136] width 22 height 6
checkbox input "false"
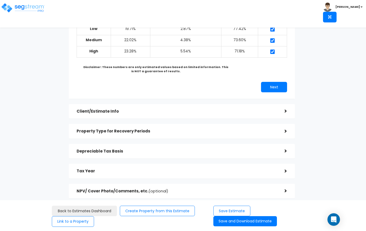
click at [148, 152] on h5 "Depreciable Tax Basis" at bounding box center [177, 151] width 200 height 4
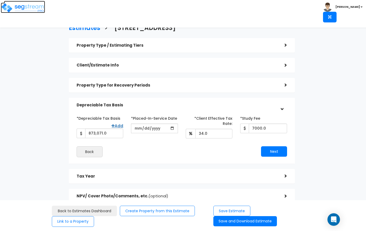
click at [38, 8] on img at bounding box center [23, 8] width 44 height 10
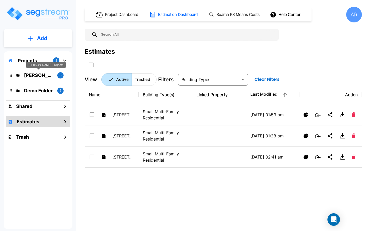
click at [39, 75] on p "ROMO Projects" at bounding box center [38, 75] width 29 height 7
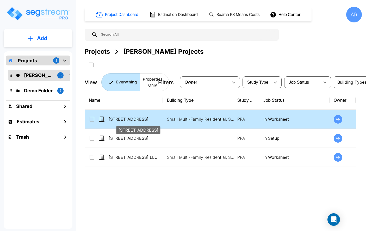
click at [135, 118] on p "[STREET_ADDRESS]" at bounding box center [135, 119] width 52 height 6
checkbox input "true"
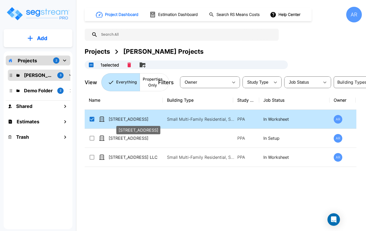
click at [135, 118] on p "[STREET_ADDRESS]" at bounding box center [135, 119] width 52 height 6
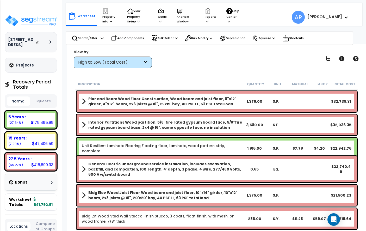
click at [45, 102] on button "Squeeze" at bounding box center [43, 101] width 23 height 9
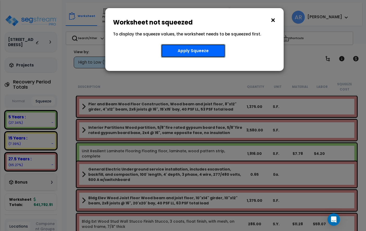
click at [183, 48] on button "Apply Squeeze" at bounding box center [193, 51] width 64 height 14
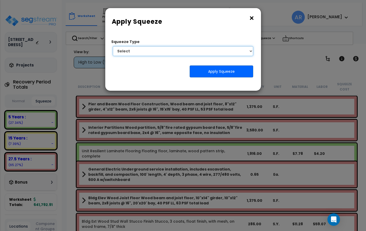
click at [148, 52] on select "Select 1. Squeeze Entire Worksheet 2. Squeeze by [PERSON_NAME] Cost 3. Squeeze …" at bounding box center [183, 51] width 141 height 10
select select "squeeze_entire_takeoffsheet"
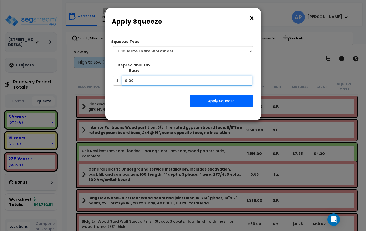
click at [143, 76] on input "0.00" at bounding box center [187, 81] width 131 height 10
type input "0.0"
type input "873,071"
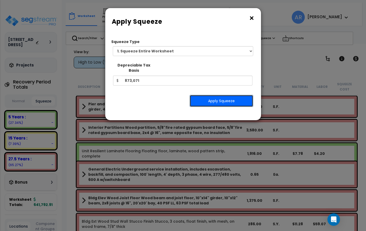
click at [204, 97] on button "Apply Squeeze" at bounding box center [222, 101] width 64 height 12
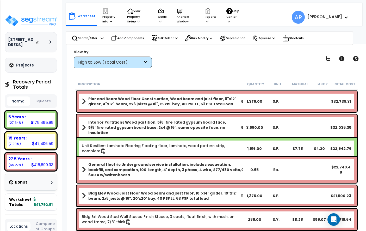
click at [49, 101] on button "Squeeze" at bounding box center [43, 101] width 23 height 9
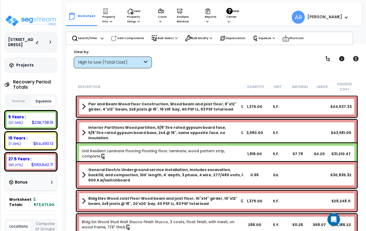
click at [25, 101] on button "Normal" at bounding box center [18, 101] width 23 height 9
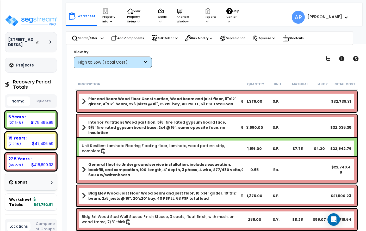
click at [46, 104] on button "Squeeze" at bounding box center [43, 101] width 23 height 9
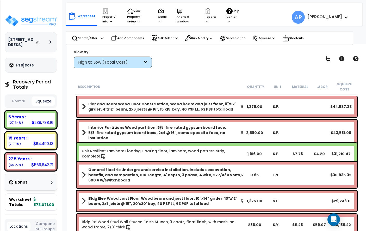
click at [19, 103] on button "Normal" at bounding box center [18, 101] width 23 height 9
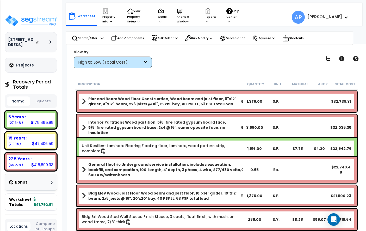
click at [44, 101] on button "Squeeze" at bounding box center [43, 101] width 23 height 9
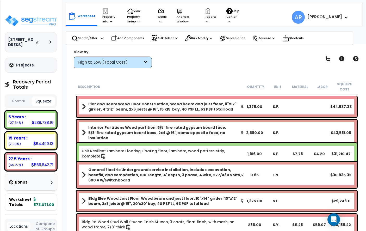
click at [19, 100] on button "Normal" at bounding box center [18, 101] width 23 height 9
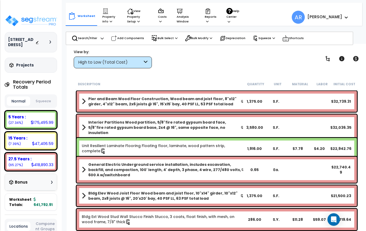
click at [43, 100] on button "Squeeze" at bounding box center [43, 101] width 23 height 9
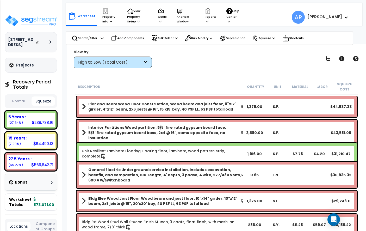
click at [22, 100] on button "Normal" at bounding box center [18, 101] width 23 height 9
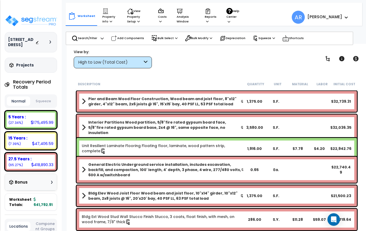
click at [40, 101] on button "Squeeze" at bounding box center [43, 101] width 23 height 9
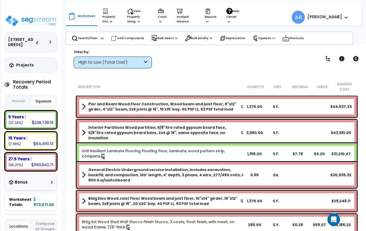
click at [19, 100] on button "Normal" at bounding box center [18, 101] width 23 height 9
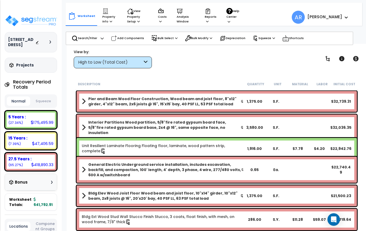
click at [38, 101] on button "Squeeze" at bounding box center [43, 101] width 23 height 9
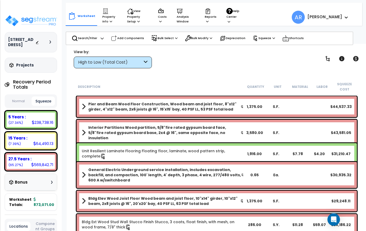
click at [16, 100] on button "Normal" at bounding box center [18, 101] width 23 height 9
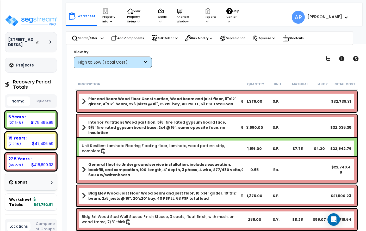
click at [46, 100] on button "Squeeze" at bounding box center [43, 101] width 23 height 9
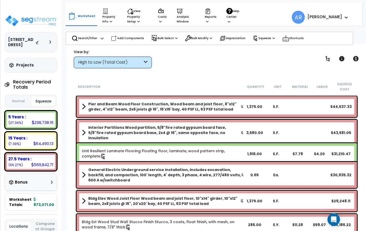
click at [23, 104] on button "Normal" at bounding box center [18, 101] width 23 height 9
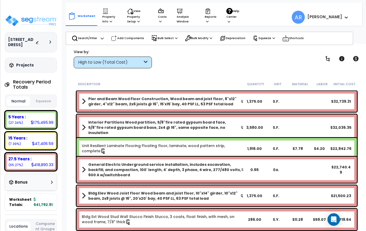
click at [47, 103] on button "Squeeze" at bounding box center [43, 101] width 23 height 9
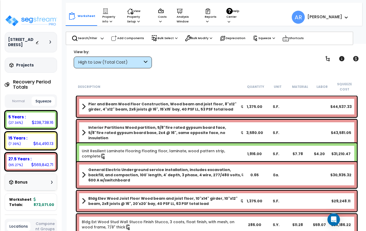
click at [21, 99] on button "Normal" at bounding box center [18, 101] width 23 height 9
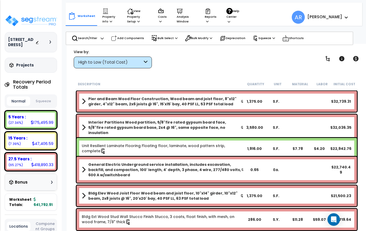
click at [46, 99] on button "Squeeze" at bounding box center [43, 101] width 23 height 9
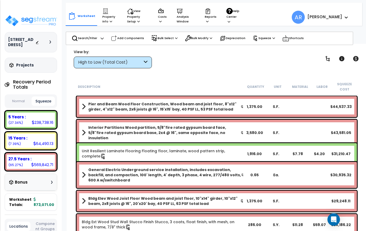
click at [29, 97] on button "Normal" at bounding box center [18, 101] width 23 height 9
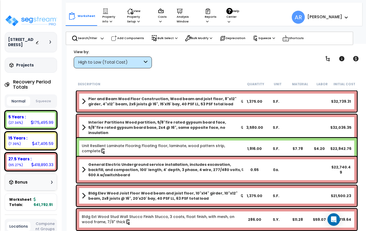
click at [40, 99] on button "Squeeze" at bounding box center [43, 101] width 23 height 9
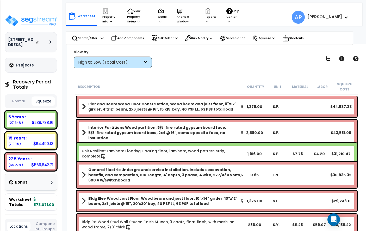
click at [22, 99] on button "Normal" at bounding box center [18, 101] width 23 height 9
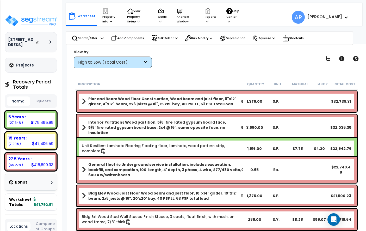
click at [43, 99] on button "Squeeze" at bounding box center [43, 101] width 23 height 9
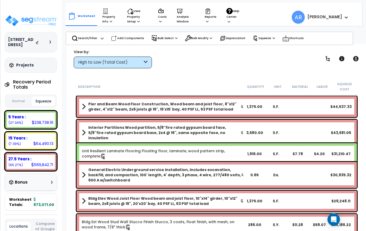
click at [16, 99] on button "Normal" at bounding box center [18, 101] width 23 height 9
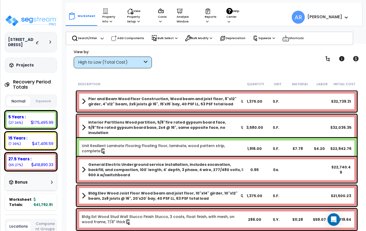
click at [39, 102] on button "Squeeze" at bounding box center [43, 101] width 23 height 9
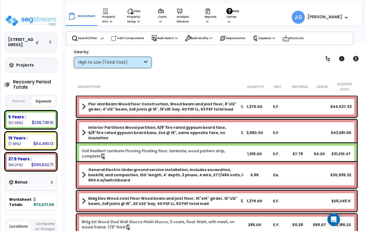
click at [21, 101] on button "Normal" at bounding box center [18, 101] width 23 height 9
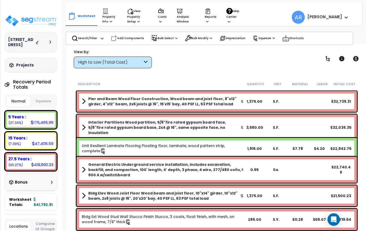
click at [31, 101] on div "Normal Squeeze" at bounding box center [31, 101] width 52 height 14
click at [35, 102] on button "Squeeze" at bounding box center [43, 101] width 23 height 9
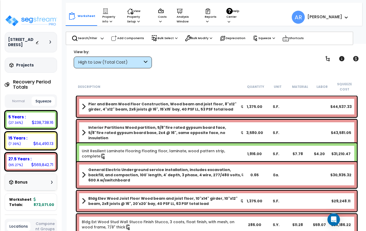
click at [23, 99] on button "Normal" at bounding box center [18, 101] width 23 height 9
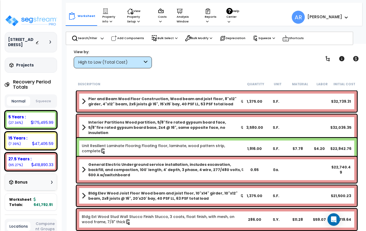
click at [51, 100] on button "Squeeze" at bounding box center [43, 101] width 23 height 9
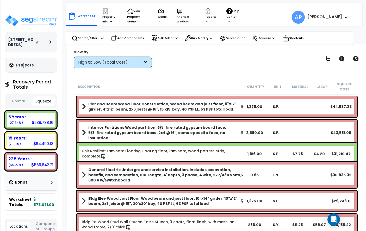
click at [27, 94] on div "Normal Squeeze" at bounding box center [31, 101] width 52 height 14
click at [21, 99] on button "Normal" at bounding box center [18, 101] width 23 height 9
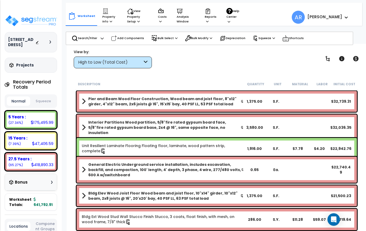
click at [41, 100] on button "Squeeze" at bounding box center [43, 101] width 23 height 9
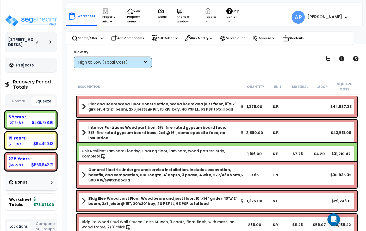
click at [20, 102] on button "Normal" at bounding box center [18, 101] width 23 height 9
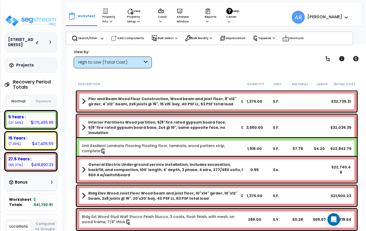
click at [42, 101] on button "Squeeze" at bounding box center [43, 101] width 23 height 9
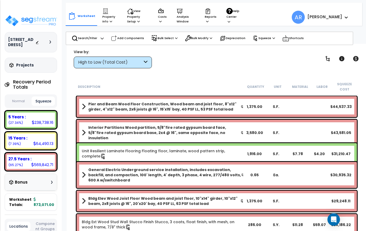
click at [21, 101] on button "Normal" at bounding box center [18, 101] width 23 height 9
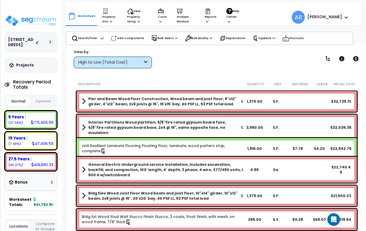
click at [38, 101] on button "Squeeze" at bounding box center [43, 101] width 23 height 9
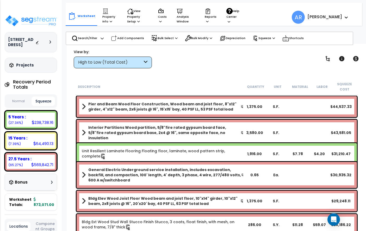
click at [17, 101] on button "Normal" at bounding box center [18, 101] width 23 height 9
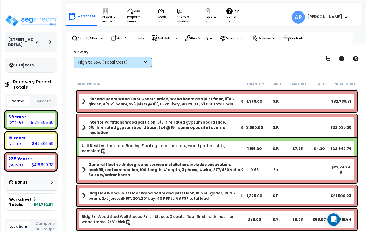
click at [36, 101] on button "Squeeze" at bounding box center [43, 101] width 23 height 9
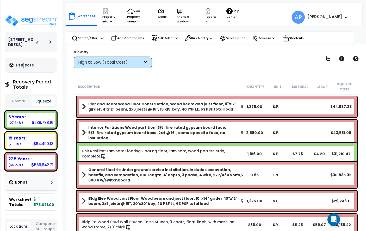
click at [21, 100] on button "Normal" at bounding box center [18, 101] width 23 height 9
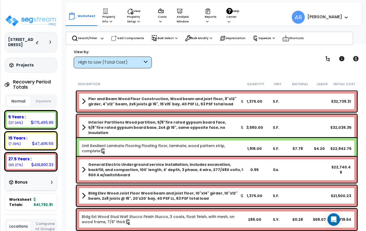
click at [34, 101] on button "Squeeze" at bounding box center [43, 101] width 23 height 9
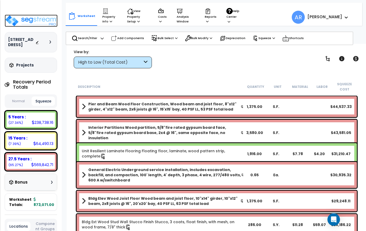
click at [33, 20] on img at bounding box center [31, 21] width 53 height 12
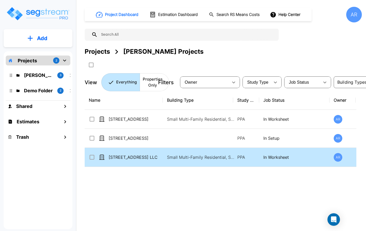
click at [152, 154] on td "[STREET_ADDRESS] LLC" at bounding box center [124, 157] width 78 height 19
checkbox input "true"
click at [152, 154] on td "[STREET_ADDRESS] LLC" at bounding box center [124, 157] width 78 height 19
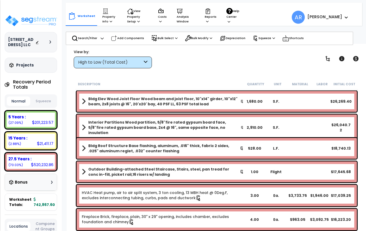
click at [51, 100] on button "Squeeze" at bounding box center [43, 101] width 23 height 9
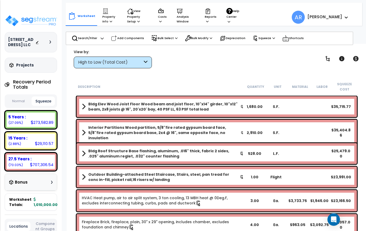
click at [29, 98] on button "Normal" at bounding box center [18, 101] width 23 height 9
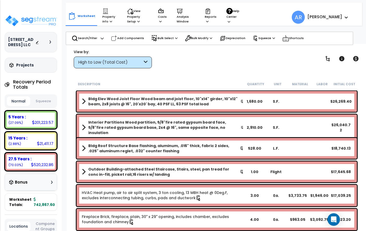
click at [48, 102] on button "Squeeze" at bounding box center [43, 101] width 23 height 9
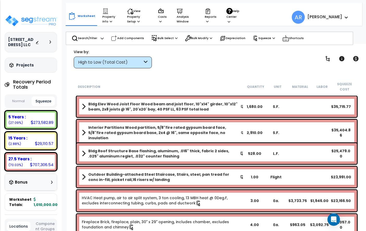
click at [19, 100] on button "Normal" at bounding box center [18, 101] width 23 height 9
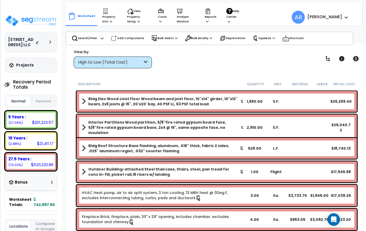
click at [44, 101] on button "Squeeze" at bounding box center [43, 101] width 23 height 9
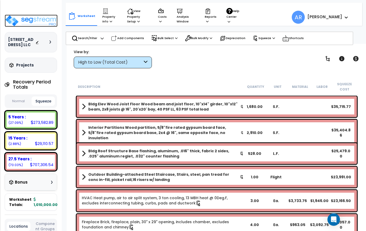
click at [31, 18] on img at bounding box center [31, 21] width 53 height 12
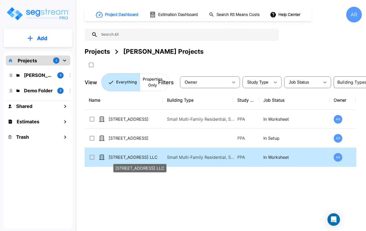
click at [130, 156] on p "[STREET_ADDRESS] LLC" at bounding box center [135, 157] width 52 height 6
checkbox input "true"
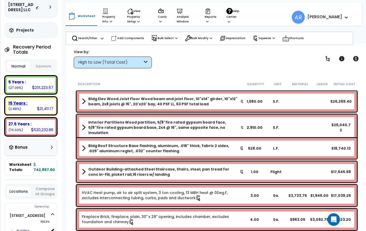
scroll to position [36, 0]
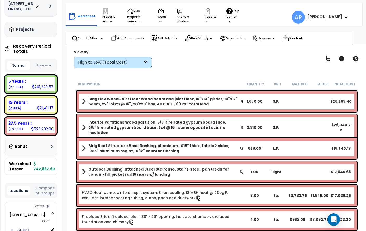
click at [51, 140] on div "Bonus" at bounding box center [31, 146] width 52 height 17
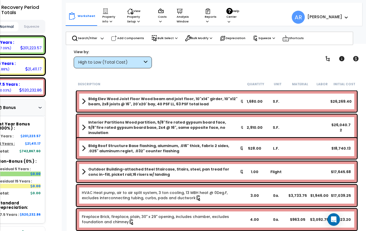
scroll to position [75, 0]
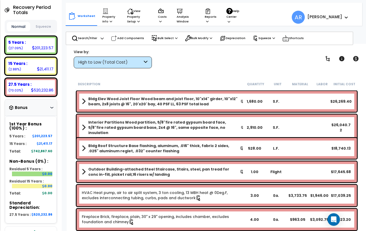
click at [44, 26] on button "Squeeze" at bounding box center [43, 26] width 23 height 9
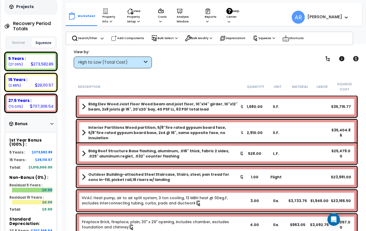
scroll to position [0, 0]
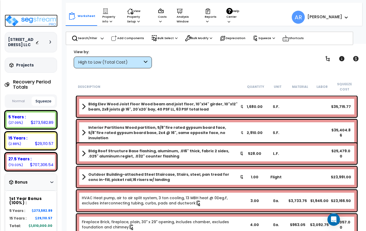
click at [25, 23] on img at bounding box center [31, 21] width 53 height 12
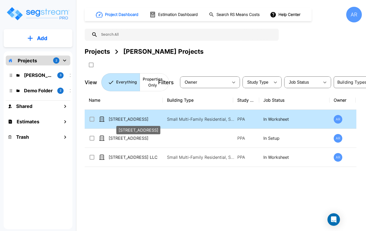
click at [121, 121] on p "[STREET_ADDRESS]" at bounding box center [135, 119] width 52 height 6
checkbox input "true"
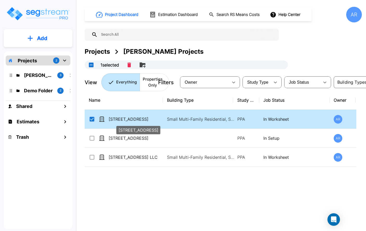
click at [121, 121] on p "[STREET_ADDRESS]" at bounding box center [135, 119] width 52 height 6
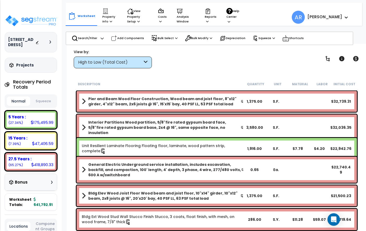
click at [41, 100] on button "Squeeze" at bounding box center [43, 101] width 23 height 9
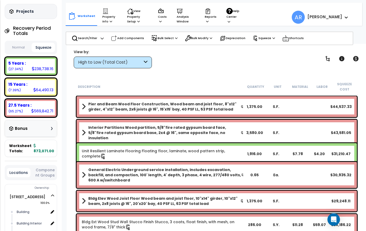
scroll to position [71, 0]
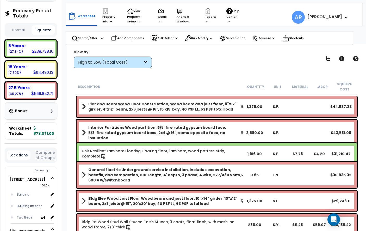
click at [39, 112] on div "Bonus" at bounding box center [31, 111] width 44 height 10
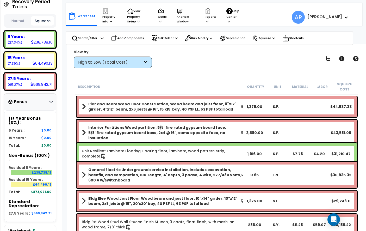
scroll to position [74, 1]
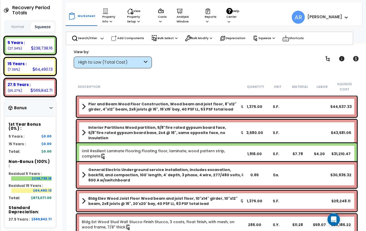
click at [18, 25] on button "Normal" at bounding box center [17, 26] width 23 height 9
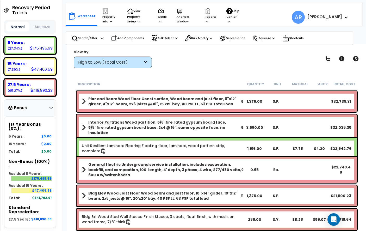
click at [44, 23] on button "Squeeze" at bounding box center [42, 26] width 23 height 9
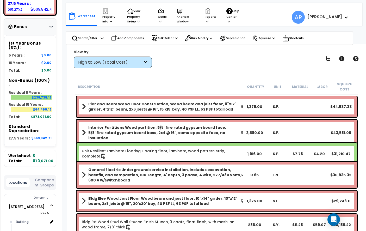
scroll to position [155, 1]
click at [113, 20] on p "Property Info" at bounding box center [110, 16] width 15 height 16
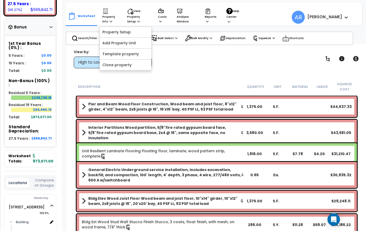
click at [73, 52] on div "View by: High to Low (Total Cost) High to Low (Total Cost)" at bounding box center [110, 58] width 76 height 19
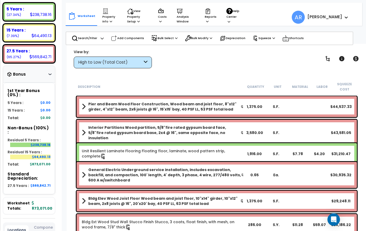
scroll to position [0, 2]
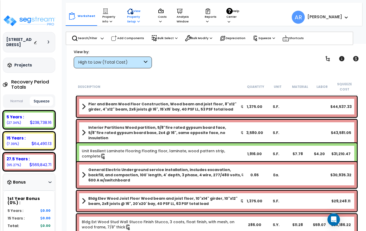
click at [132, 15] on p "View Property Setup" at bounding box center [137, 16] width 21 height 16
click at [158, 40] on link "View Questionnaire" at bounding box center [151, 43] width 52 height 10
click at [142, 18] on p "View Property Setup" at bounding box center [137, 16] width 21 height 16
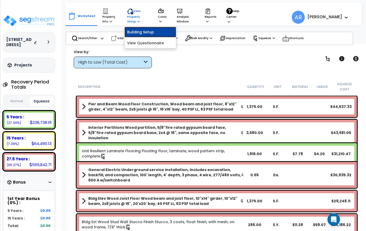
click at [157, 33] on link "Building Setup" at bounding box center [151, 32] width 52 height 10
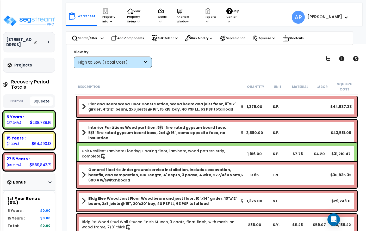
scroll to position [10, 2]
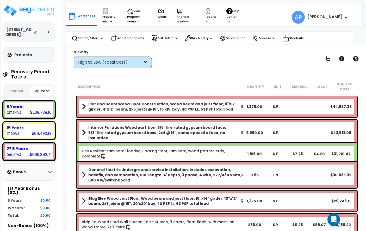
click at [27, 92] on button "Normal" at bounding box center [16, 91] width 23 height 9
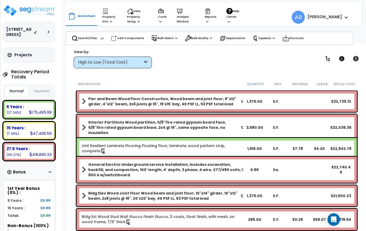
click at [41, 91] on button "Squeeze" at bounding box center [41, 91] width 23 height 9
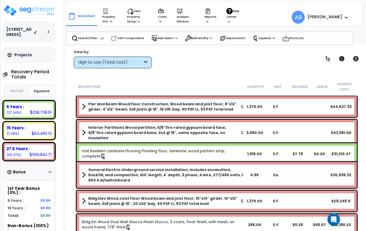
drag, startPoint x: 41, startPoint y: 91, endPoint x: 37, endPoint y: 88, distance: 5.4
click at [40, 89] on button "Squeeze" at bounding box center [41, 90] width 23 height 9
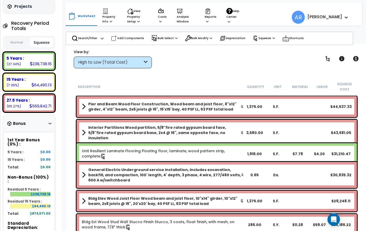
scroll to position [58, 2]
click at [46, 125] on div "Bonus" at bounding box center [29, 124] width 44 height 10
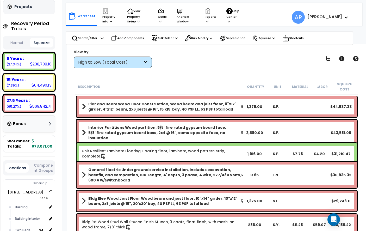
click at [46, 125] on div "Bonus" at bounding box center [29, 124] width 44 height 10
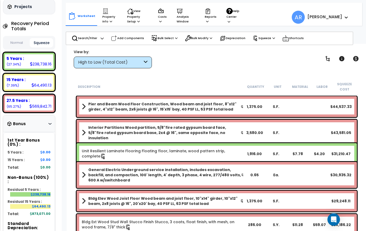
click at [29, 7] on h3 "Projects" at bounding box center [23, 6] width 18 height 5
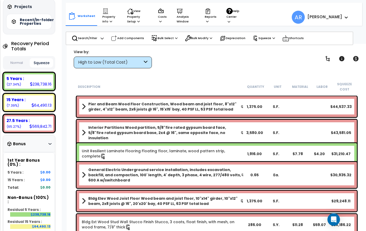
click at [29, 8] on h3 "Projects" at bounding box center [23, 6] width 18 height 5
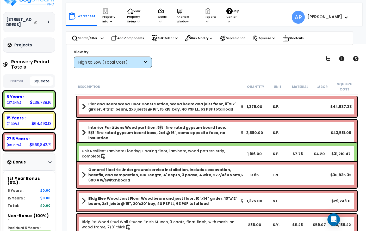
scroll to position [14, 2]
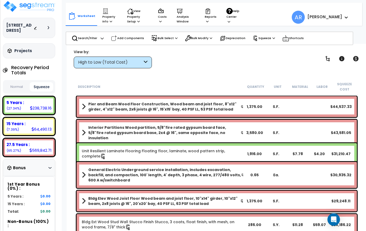
click at [18, 23] on h3 "[STREET_ADDRESS]" at bounding box center [19, 28] width 27 height 10
click at [22, 3] on img at bounding box center [29, 6] width 53 height 12
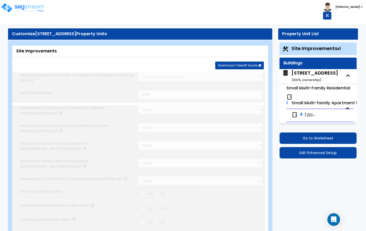
type input "0.08"
radio input "true"
select select "1"
type input "581"
radio input "true"
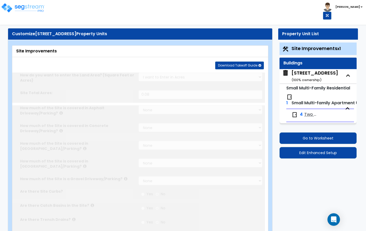
select select "2"
type input "204"
select select "1"
radio input "true"
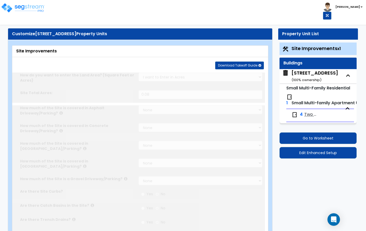
radio input "true"
type input "212"
radio input "true"
type input "25"
radio input "true"
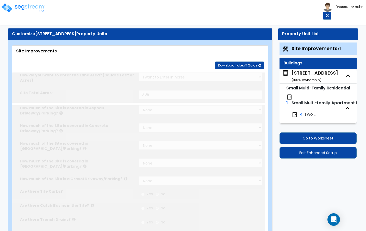
select select "2"
select select "6"
type input "1"
select select "9"
type input "1"
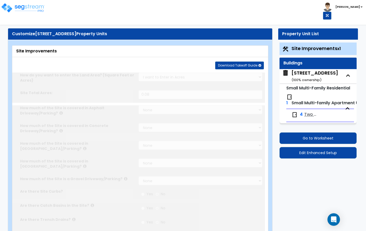
select select "2"
type input "277"
radio input "true"
select select "1"
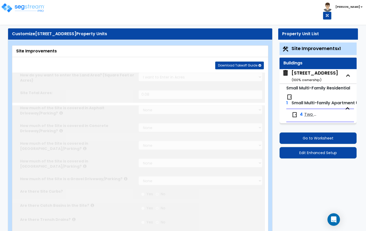
select select "4"
type input "2"
radio input "true"
type input "277"
radio input "true"
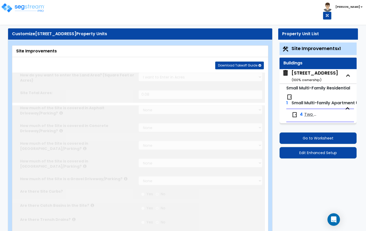
select select "2"
type input "90"
radio input "true"
type input "5"
radio input "true"
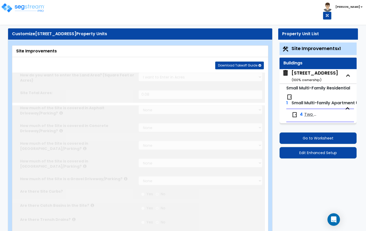
select select "1"
type input "1"
radio input "true"
select select "1"
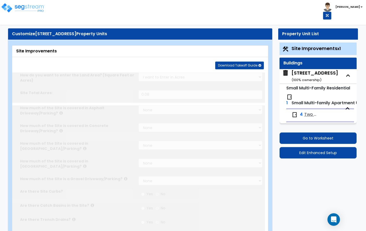
type input "1"
type input "42"
type input "6"
select select "2"
select select "1"
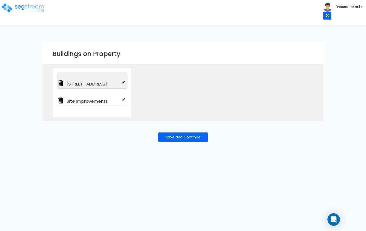
click at [122, 81] on icon at bounding box center [123, 83] width 3 height 4
type input "[STREET_ADDRESS]"
type input "Small Multi-Family Residential"
checkbox input "true"
type input "100"
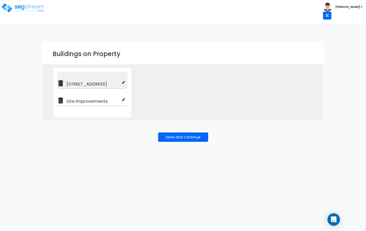
type input "100"
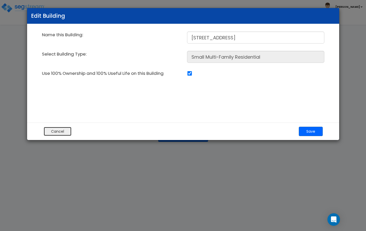
click at [44, 127] on button "Cancel" at bounding box center [58, 131] width 28 height 9
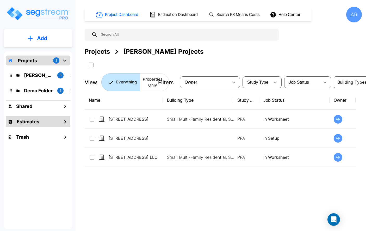
click at [38, 121] on h1 "Estimates" at bounding box center [28, 121] width 23 height 7
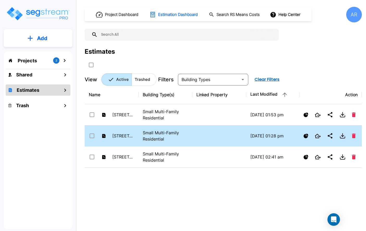
click at [173, 139] on p "Small Multi-Family Residential" at bounding box center [166, 136] width 46 height 13
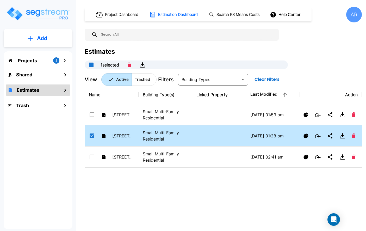
click at [173, 139] on p "Small Multi-Family Residential" at bounding box center [166, 136] width 46 height 13
checkbox input "false"
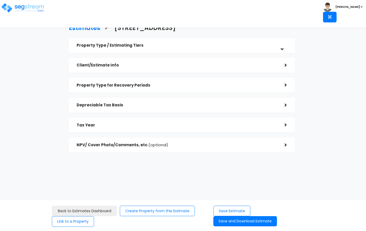
select select "CA"
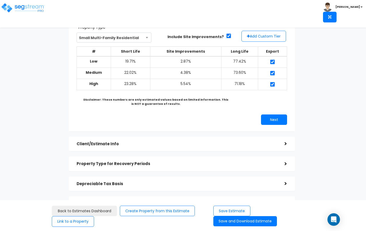
click at [142, 148] on div "Client/Estimate Info" at bounding box center [177, 144] width 200 height 10
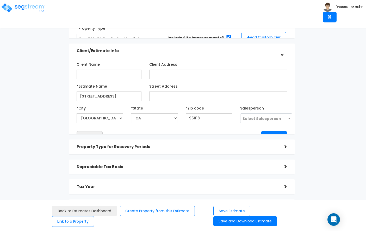
scroll to position [57, 0]
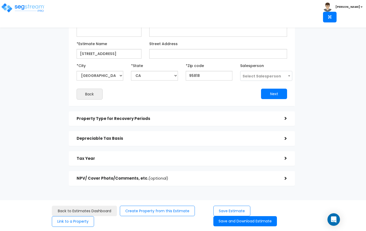
click at [169, 118] on h5 "Property Type for Recovery Periods" at bounding box center [177, 119] width 200 height 4
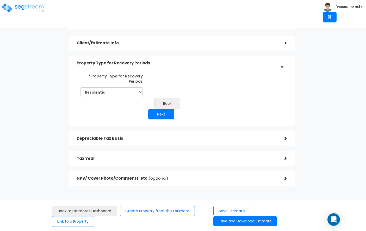
click at [166, 145] on div "Depreciable Tax Basis >" at bounding box center [182, 138] width 226 height 15
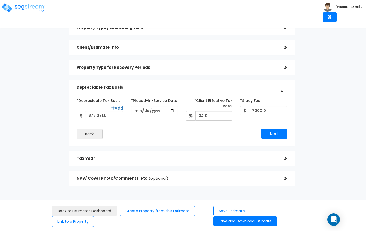
scroll to position [17, 0]
click at [37, 7] on img at bounding box center [23, 8] width 44 height 10
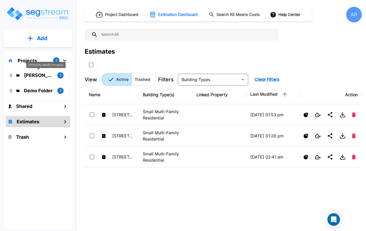
click at [41, 74] on p "[PERSON_NAME] Projects" at bounding box center [38, 75] width 29 height 7
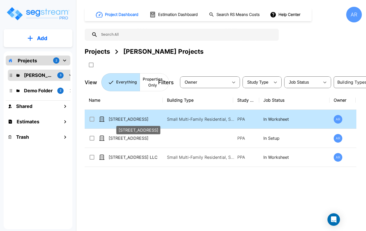
click at [131, 122] on p "[STREET_ADDRESS]" at bounding box center [135, 119] width 52 height 6
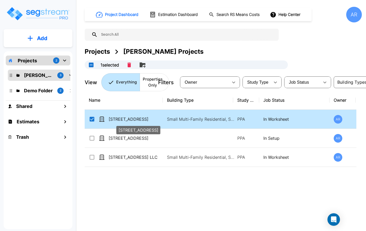
click at [131, 122] on p "[STREET_ADDRESS]" at bounding box center [135, 119] width 52 height 6
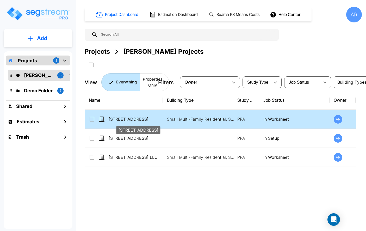
click at [131, 122] on p "[STREET_ADDRESS]" at bounding box center [135, 119] width 52 height 6
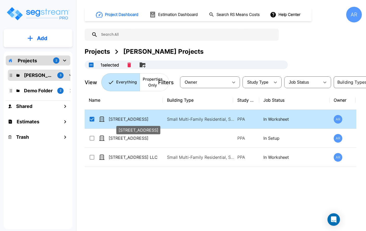
click at [131, 122] on p "[STREET_ADDRESS]" at bounding box center [135, 119] width 52 height 6
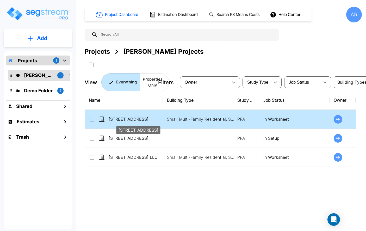
click at [131, 122] on p "[STREET_ADDRESS]" at bounding box center [135, 119] width 52 height 6
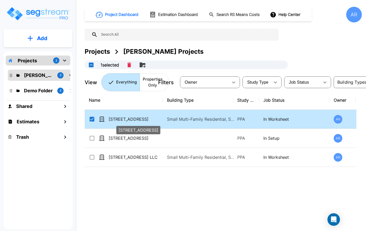
click at [131, 122] on p "[STREET_ADDRESS]" at bounding box center [135, 119] width 52 height 6
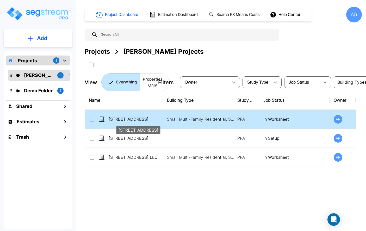
click at [131, 122] on p "[STREET_ADDRESS]" at bounding box center [135, 119] width 52 height 6
checkbox input "true"
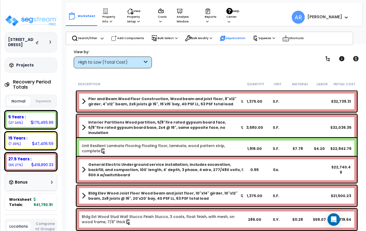
click at [233, 40] on p "Depreciation" at bounding box center [233, 38] width 26 height 6
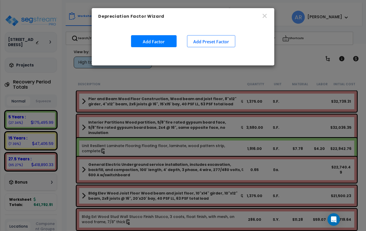
click at [152, 41] on button "Add Factor" at bounding box center [154, 41] width 46 height 12
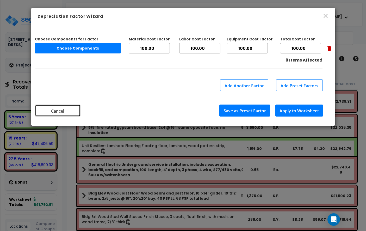
click at [54, 112] on button "Cancel" at bounding box center [58, 111] width 46 height 12
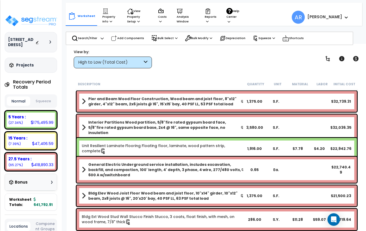
click at [48, 102] on button "Squeeze" at bounding box center [43, 101] width 23 height 9
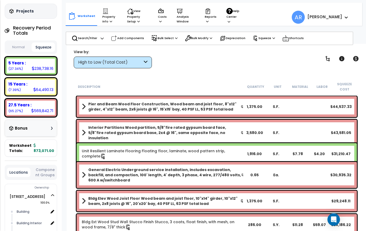
scroll to position [53, 0]
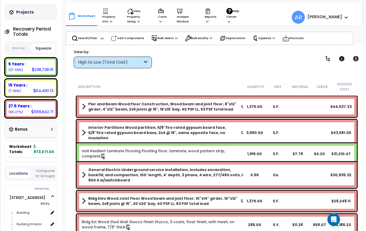
click at [45, 136] on div "Bonus" at bounding box center [31, 129] width 52 height 17
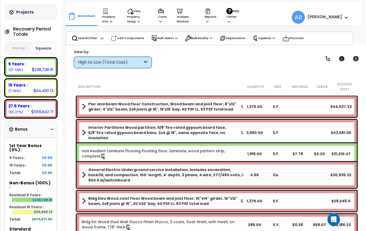
click at [45, 136] on div "Bonus" at bounding box center [31, 129] width 52 height 17
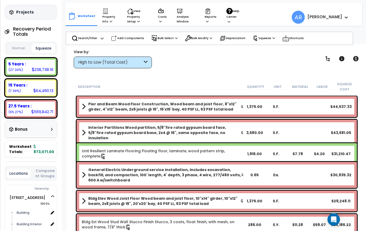
click at [46, 134] on div "Bonus" at bounding box center [31, 129] width 52 height 17
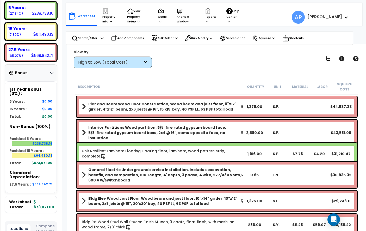
scroll to position [101, 0]
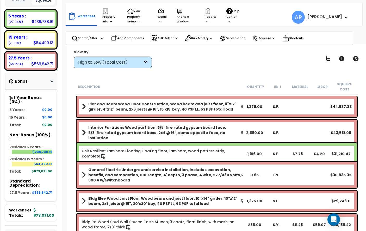
click at [35, 84] on div "Bonus" at bounding box center [31, 81] width 44 height 10
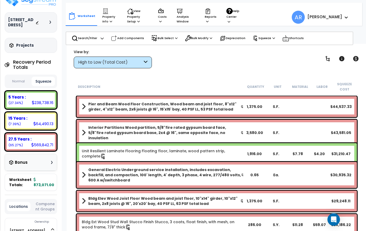
scroll to position [23, 0]
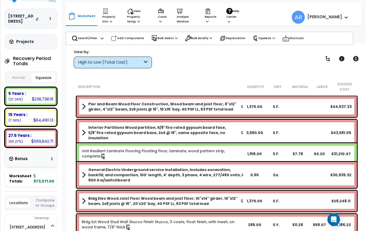
click at [18, 78] on button "Normal" at bounding box center [18, 77] width 23 height 9
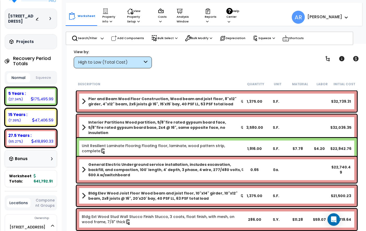
click at [46, 78] on button "Squeeze" at bounding box center [43, 77] width 23 height 9
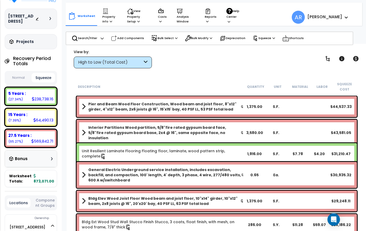
click at [24, 75] on button "Normal" at bounding box center [18, 77] width 23 height 9
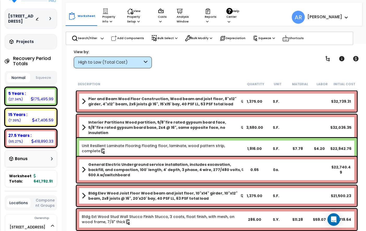
click at [41, 76] on button "Squeeze" at bounding box center [43, 77] width 23 height 9
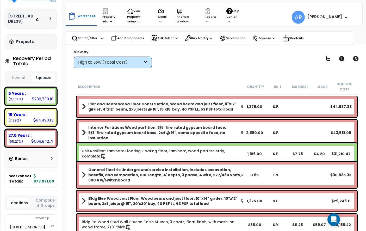
click at [21, 77] on button "Normal" at bounding box center [18, 77] width 23 height 9
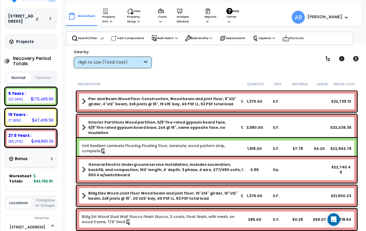
click at [41, 80] on button "Squeeze" at bounding box center [43, 77] width 23 height 9
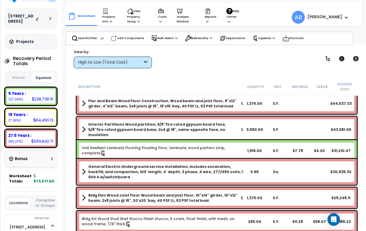
scroll to position [0, 0]
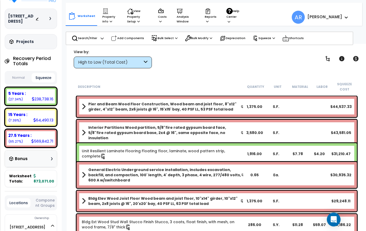
click at [338, 219] on div "Open Intercom Messenger" at bounding box center [334, 220] width 14 height 14
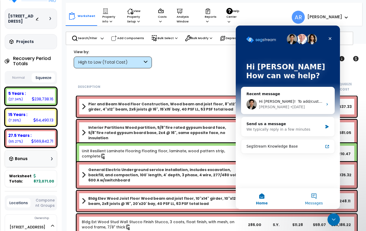
click at [310, 195] on button "Messages" at bounding box center [314, 198] width 52 height 21
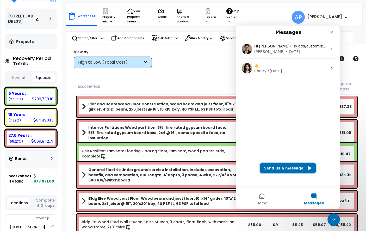
click at [288, 167] on button "Send us a message" at bounding box center [288, 168] width 56 height 10
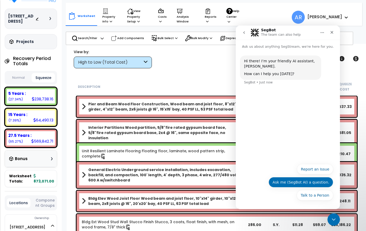
click at [290, 185] on button "Ask me (SegBot AI) a question." at bounding box center [301, 182] width 65 height 10
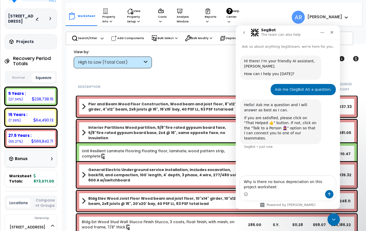
type textarea "Why is there no bonus depreciation on this project worksheet?"
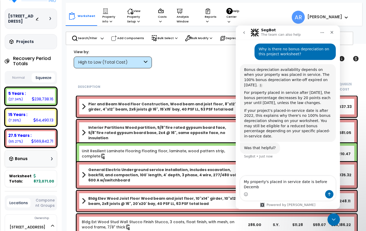
scroll to position [100, 0]
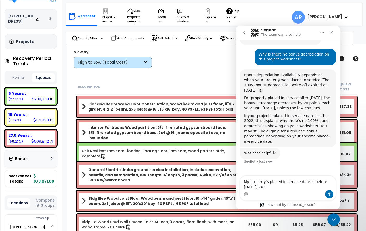
type textarea "My property's placed in service date is before December 31st, 2022"
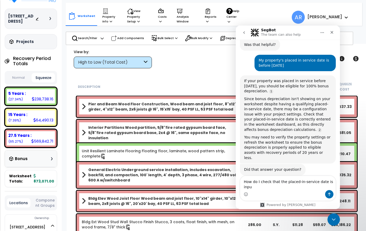
scroll to position [213, 0]
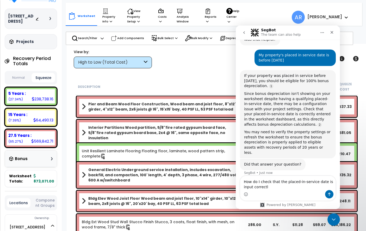
type textarea "How do I check that the placed-in-service date is input correctly"
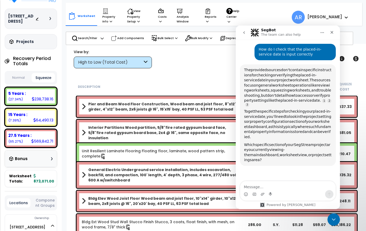
scroll to position [344, 0]
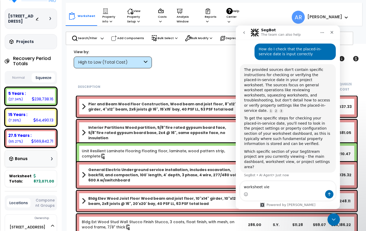
type textarea "worksheet view"
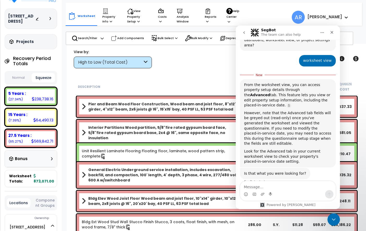
scroll to position [467, 0]
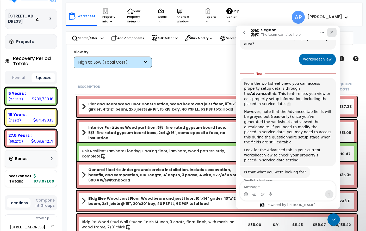
click at [333, 35] on div "Close" at bounding box center [332, 32] width 9 height 9
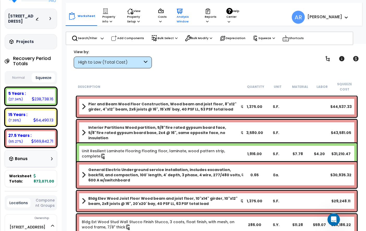
scroll to position [444, 0]
click at [110, 15] on p "Property Info" at bounding box center [110, 16] width 15 height 16
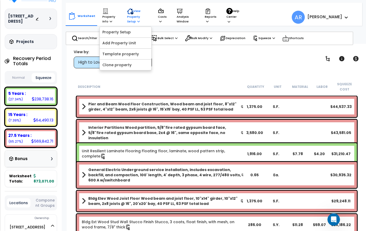
click at [129, 15] on p "View Property Setup" at bounding box center [137, 16] width 21 height 16
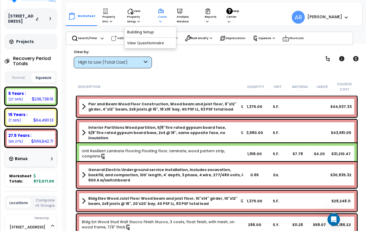
click at [162, 21] on p "Costs" at bounding box center [162, 16] width 9 height 16
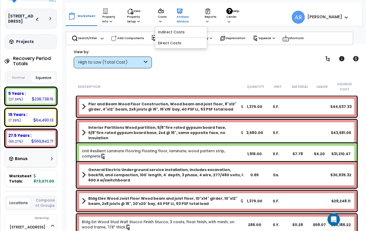
click at [181, 22] on p "Analysis Window" at bounding box center [186, 16] width 18 height 16
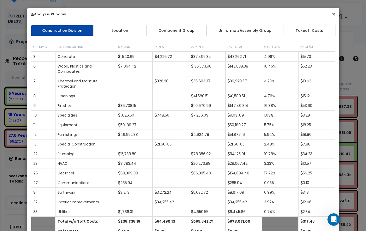
click at [334, 13] on button "×" at bounding box center [333, 13] width 3 height 5
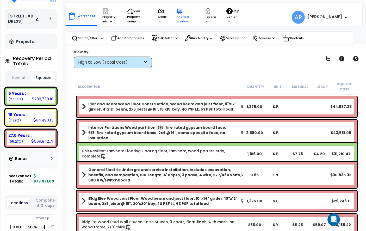
click at [178, 23] on p "Analysis Window" at bounding box center [186, 16] width 18 height 16
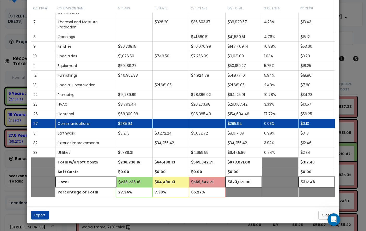
scroll to position [0, 0]
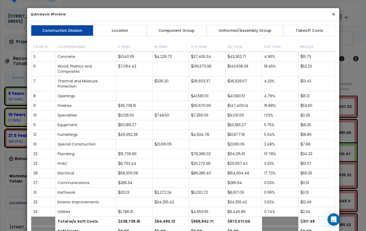
click at [335, 13] on button "×" at bounding box center [333, 13] width 3 height 5
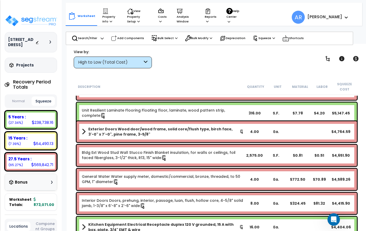
click at [36, 63] on div "Projects" at bounding box center [41, 65] width 67 height 5
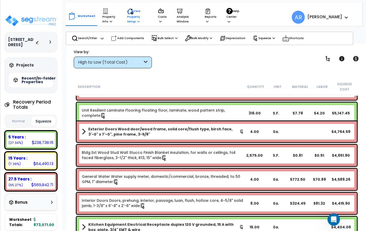
click at [134, 15] on p "View Property Setup" at bounding box center [137, 16] width 21 height 16
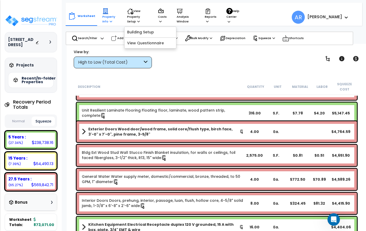
click at [106, 15] on p "Property Info" at bounding box center [110, 16] width 15 height 16
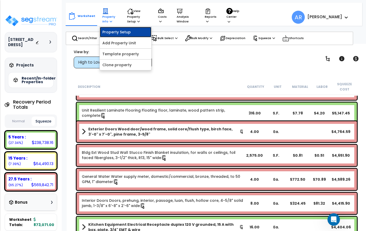
click at [123, 34] on link "Property Setup" at bounding box center [126, 32] width 52 height 10
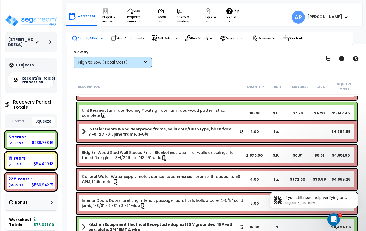
scroll to position [482, 0]
click at [41, 17] on img at bounding box center [31, 21] width 53 height 12
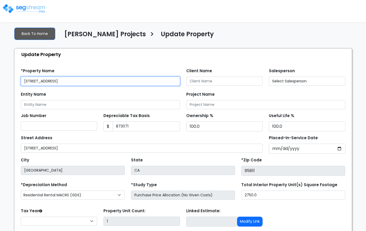
type input "873,071"
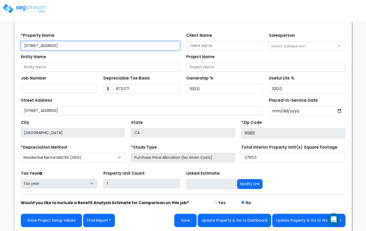
scroll to position [36, 0]
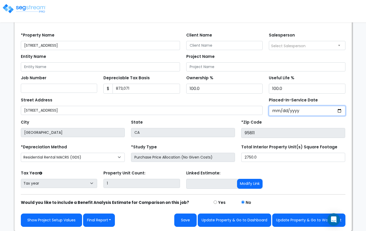
click at [279, 109] on input "Placed-In-Service Date" at bounding box center [307, 111] width 77 height 10
type input "0020-10-29"
select select "20"
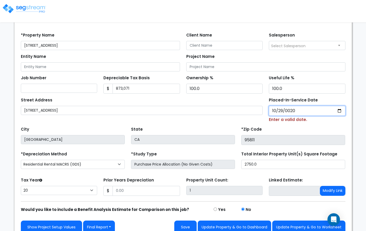
type input "0202-10-29"
select select "202"
type input "[DATE]"
select select "2021"
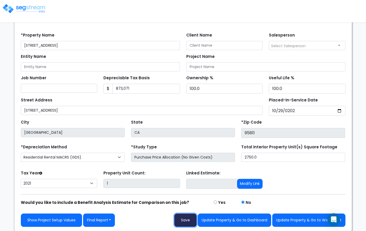
click at [186, 220] on button "Save" at bounding box center [186, 220] width 22 height 13
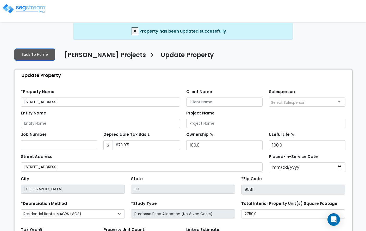
select select "2021"
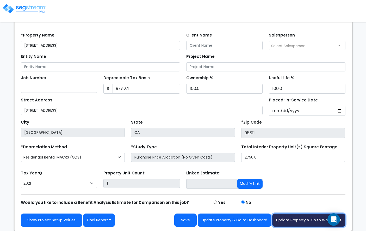
click at [293, 223] on button "Update Property & Go to Worksheet" at bounding box center [309, 220] width 73 height 13
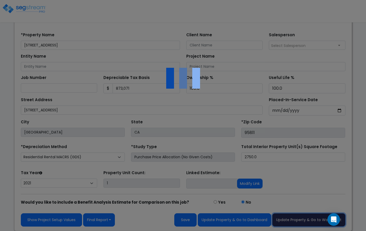
scroll to position [36, 0]
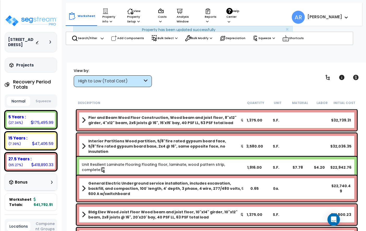
click at [38, 185] on div "Bonus" at bounding box center [31, 182] width 44 height 10
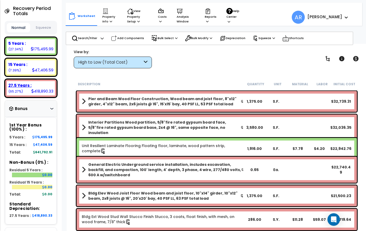
scroll to position [67, 0]
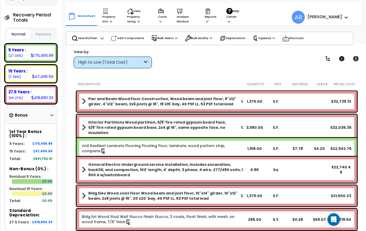
click at [43, 33] on button "Squeeze" at bounding box center [43, 34] width 23 height 9
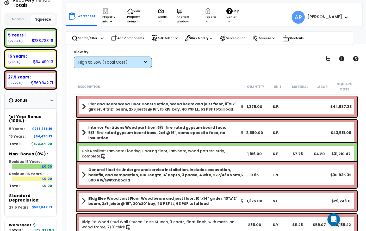
scroll to position [0, 0]
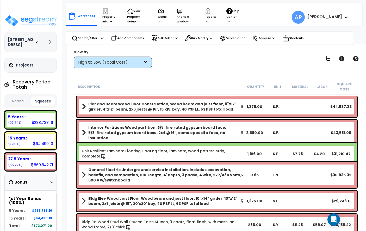
click at [20, 101] on button "Normal" at bounding box center [18, 101] width 23 height 9
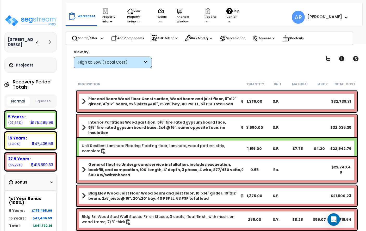
click at [40, 100] on button "Squeeze" at bounding box center [42, 101] width 23 height 9
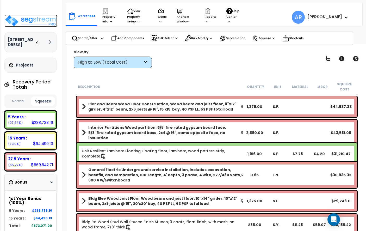
click at [30, 23] on img at bounding box center [30, 21] width 53 height 12
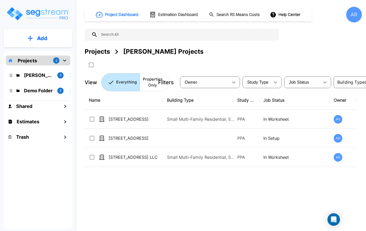
click at [39, 75] on p "[PERSON_NAME] Projects" at bounding box center [38, 75] width 29 height 7
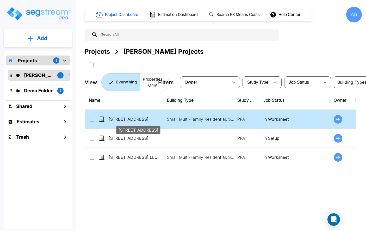
click at [152, 122] on p "[STREET_ADDRESS]" at bounding box center [135, 119] width 52 height 6
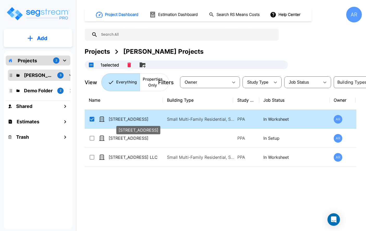
click at [152, 122] on p "[STREET_ADDRESS]" at bounding box center [135, 119] width 52 height 6
checkbox input "false"
click at [152, 122] on p "[STREET_ADDRESS]" at bounding box center [135, 119] width 52 height 6
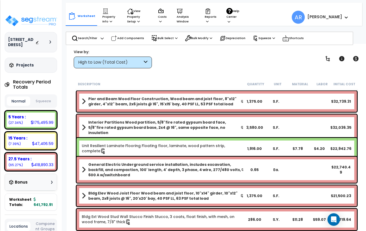
click at [49, 99] on button "Squeeze" at bounding box center [43, 101] width 23 height 9
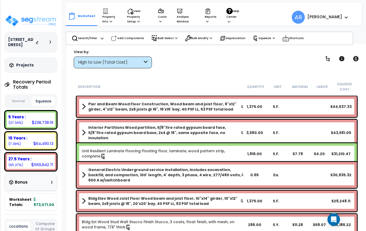
click at [21, 101] on button "Normal" at bounding box center [18, 101] width 23 height 9
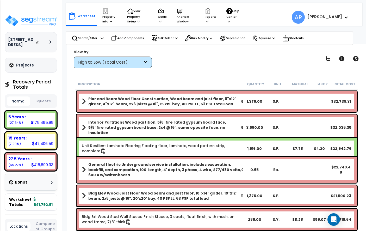
click at [41, 101] on button "Squeeze" at bounding box center [43, 101] width 23 height 9
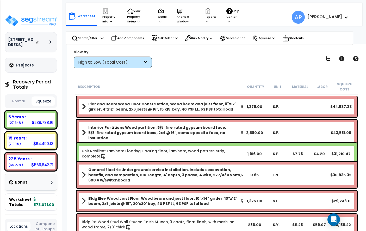
click at [21, 101] on button "Normal" at bounding box center [18, 101] width 23 height 9
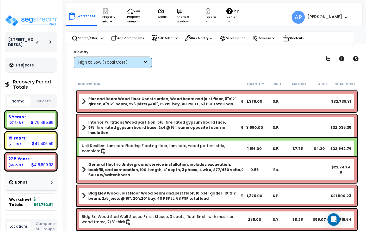
click at [40, 101] on button "Squeeze" at bounding box center [43, 101] width 23 height 9
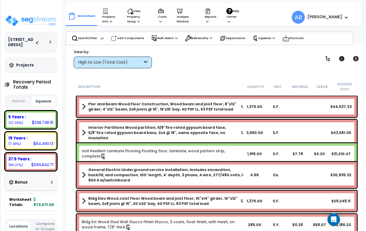
click at [12, 101] on button "Normal" at bounding box center [18, 101] width 23 height 9
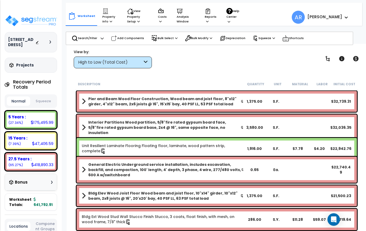
click at [50, 101] on button "Squeeze" at bounding box center [43, 101] width 23 height 9
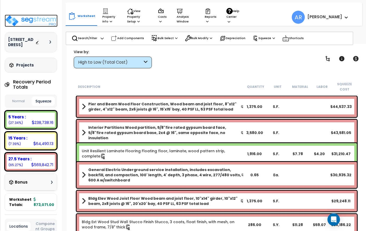
click at [34, 27] on img at bounding box center [31, 21] width 53 height 12
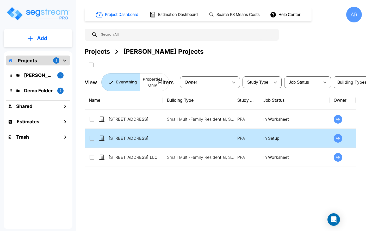
click at [173, 142] on td at bounding box center [198, 138] width 70 height 19
checkbox input "true"
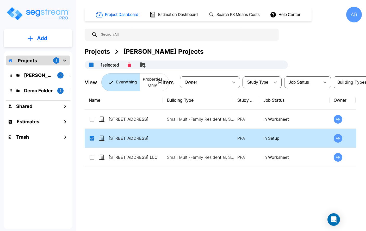
click at [173, 142] on td at bounding box center [198, 138] width 70 height 19
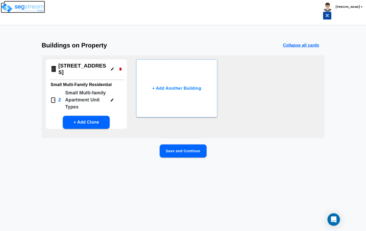
click at [26, 10] on img at bounding box center [23, 8] width 44 height 10
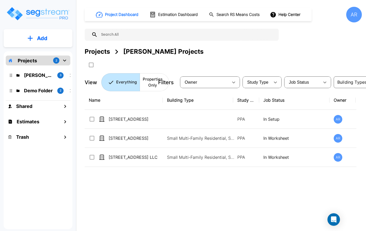
click at [354, 16] on div "AR" at bounding box center [355, 15] width 16 height 16
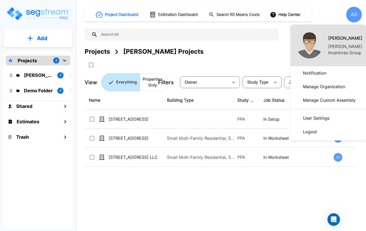
click at [316, 87] on p "Manage Organization" at bounding box center [324, 86] width 46 height 10
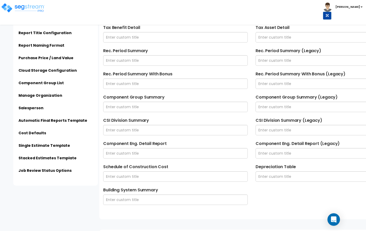
scroll to position [226, 0]
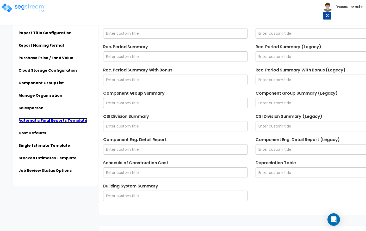
click at [52, 118] on link "Automatic Final Reports Template" at bounding box center [53, 120] width 69 height 5
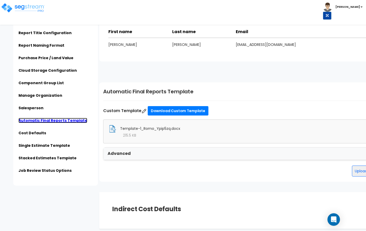
scroll to position [1003, 0]
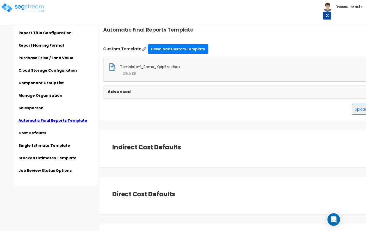
click at [112, 67] on img at bounding box center [113, 67] width 8 height 8
click at [164, 68] on span "Template-1_Romo_Ypip5zq.docx" at bounding box center [150, 66] width 60 height 5
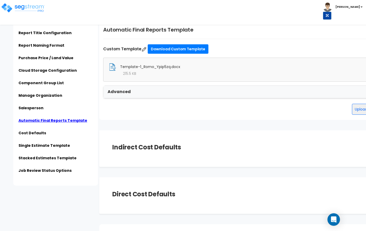
click at [219, 72] on div "215.5 KB" at bounding box center [252, 73] width 286 height 5
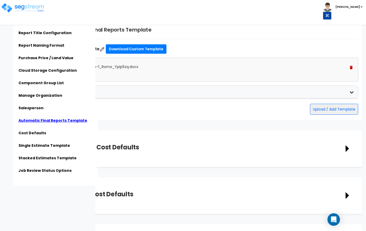
scroll to position [0, 0]
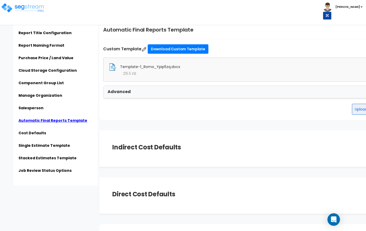
click at [112, 65] on img at bounding box center [113, 67] width 8 height 8
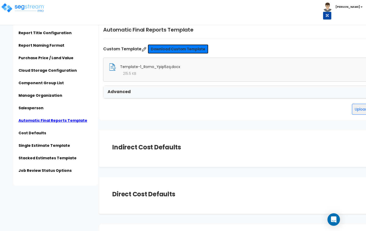
click at [163, 50] on link "Download Custom Template" at bounding box center [178, 48] width 61 height 9
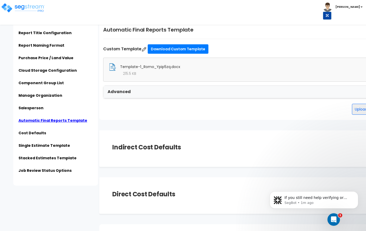
click at [200, 95] on div "Advanced" at bounding box center [252, 92] width 297 height 13
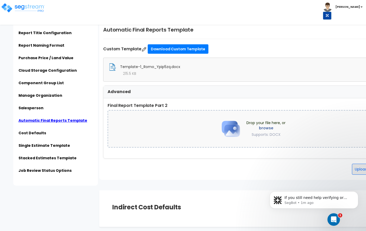
drag, startPoint x: 142, startPoint y: 67, endPoint x: 181, endPoint y: 113, distance: 60.3
click at [181, 113] on div "Automatic Final Reports Template Custom Template Download Custom Template Templ…" at bounding box center [251, 100] width 305 height 159
click at [224, 105] on label "Final Report Template Part 2" at bounding box center [252, 106] width 288 height 6
click at [0, 0] on input "Estimate Final Report Template Download Sample Report" at bounding box center [0, 0] width 0 height 0
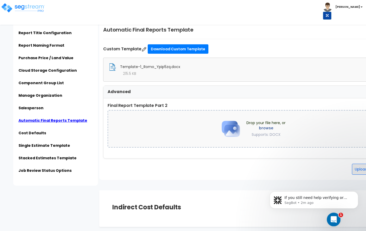
click at [338, 220] on div "Open Intercom Messenger" at bounding box center [333, 218] width 17 height 17
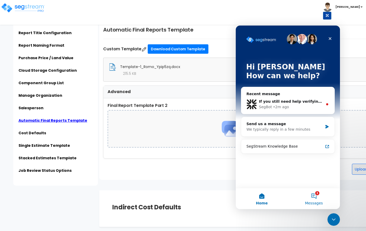
click at [317, 195] on button "1 Messages" at bounding box center [314, 198] width 52 height 21
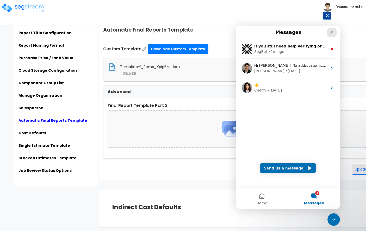
click at [333, 31] on icon "Close" at bounding box center [332, 32] width 3 height 3
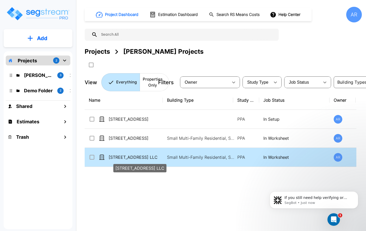
click at [133, 157] on p "[STREET_ADDRESS] LLC" at bounding box center [135, 157] width 52 height 6
checkbox input "true"
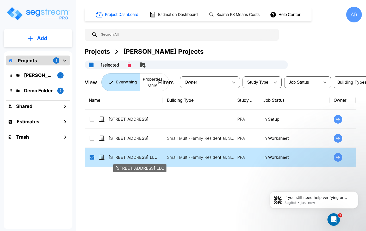
click at [133, 157] on p "[STREET_ADDRESS] LLC" at bounding box center [135, 157] width 52 height 6
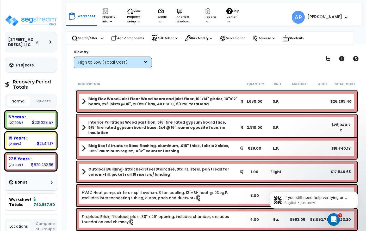
click at [39, 101] on button "Squeeze" at bounding box center [43, 101] width 23 height 9
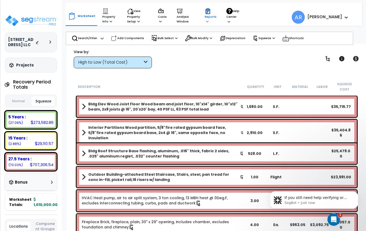
click at [208, 18] on p "Reports" at bounding box center [211, 16] width 12 height 16
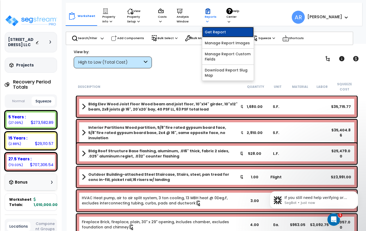
click at [215, 30] on link "Get Report" at bounding box center [228, 32] width 52 height 10
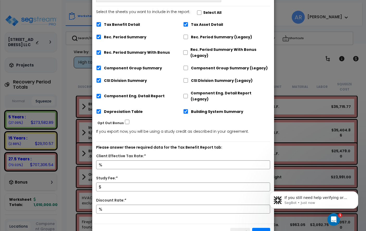
scroll to position [54, 0]
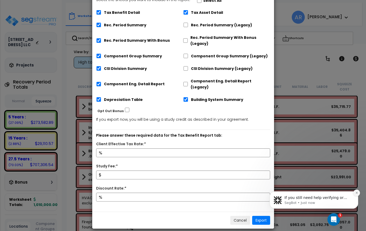
click at [358, 192] on icon "Dismiss notification" at bounding box center [357, 192] width 3 height 3
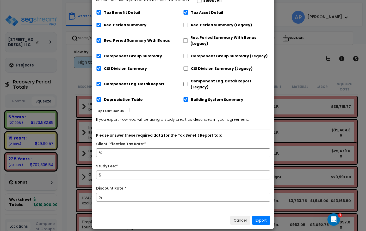
scroll to position [47, 0]
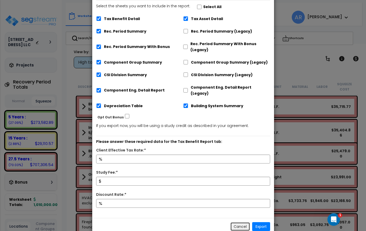
click at [239, 222] on button "Cancel" at bounding box center [241, 226] width 20 height 9
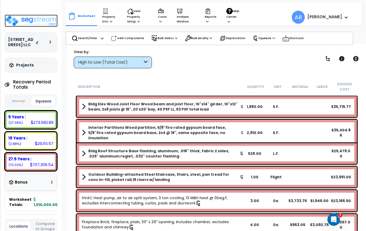
click at [27, 16] on img at bounding box center [31, 21] width 53 height 12
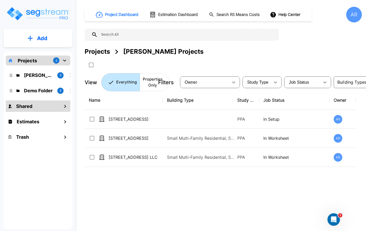
scroll to position [2, 0]
